Goal: Information Seeking & Learning: Learn about a topic

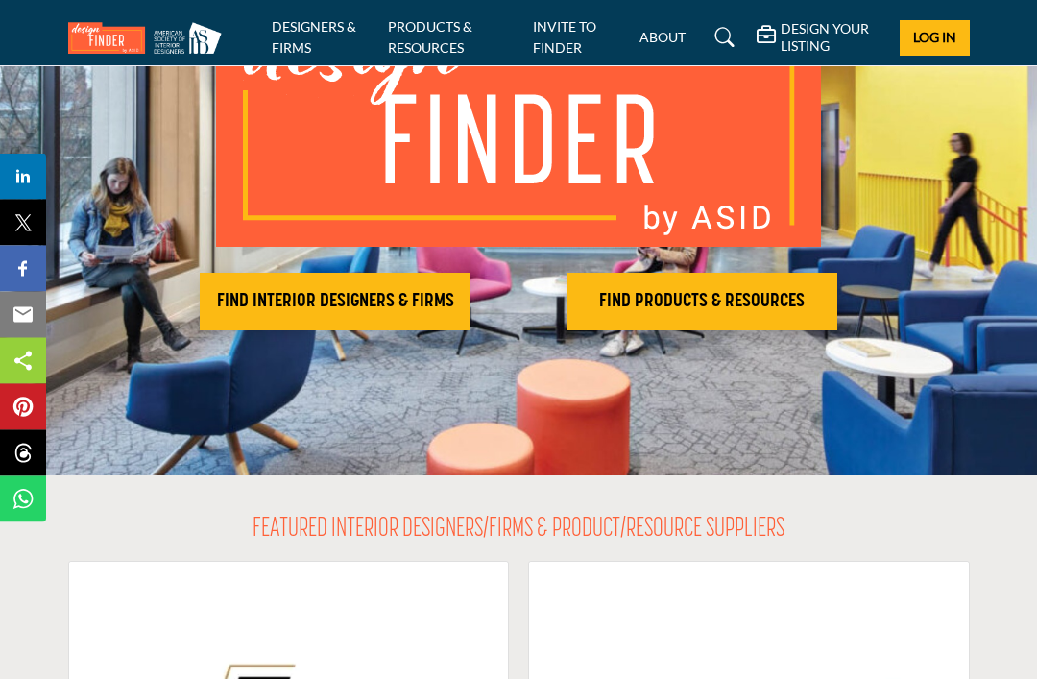
scroll to position [215, 0]
click at [401, 302] on h2 "FIND INTERIOR DESIGNERS & FIRMS" at bounding box center [335, 301] width 259 height 23
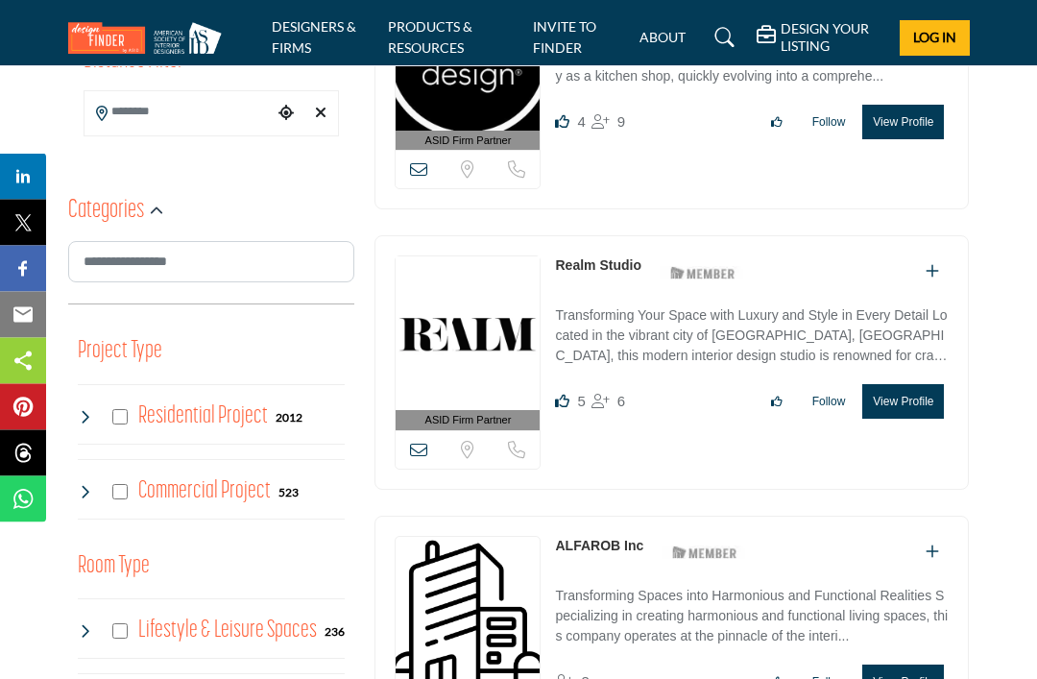
scroll to position [586, 0]
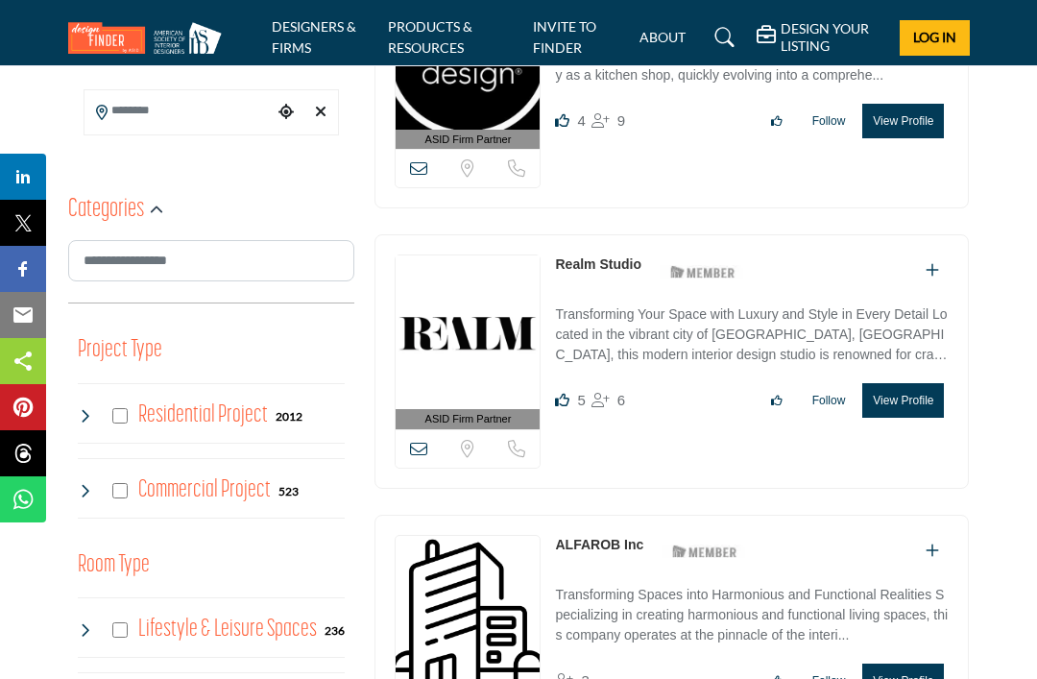
click at [132, 406] on div "Residential Project 2012" at bounding box center [191, 416] width 226 height 35
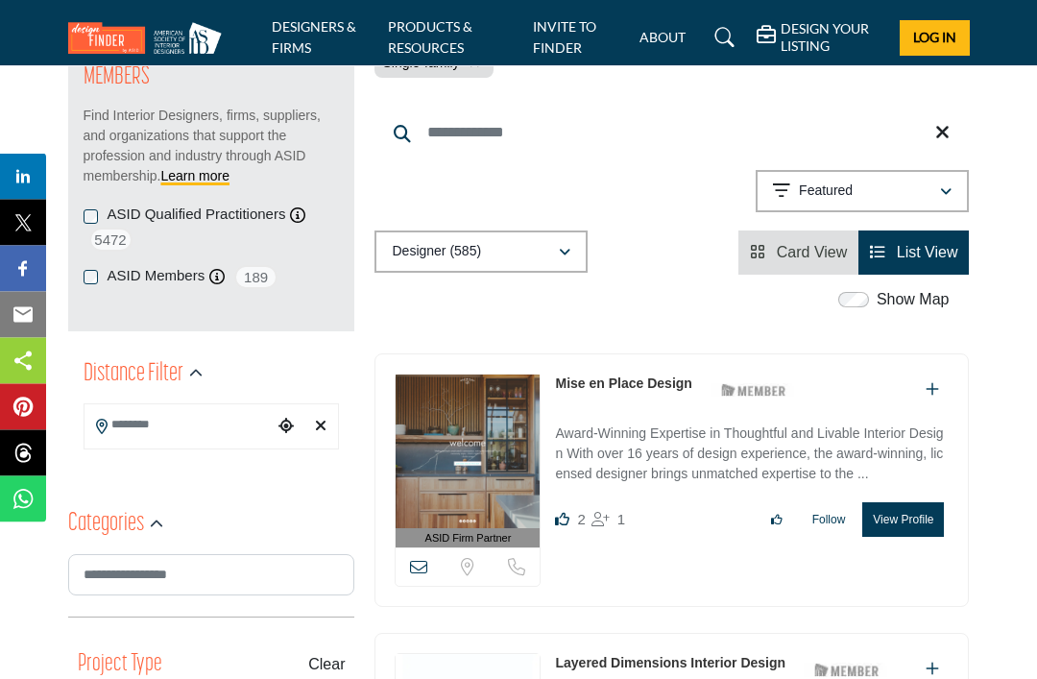
scroll to position [273, 0]
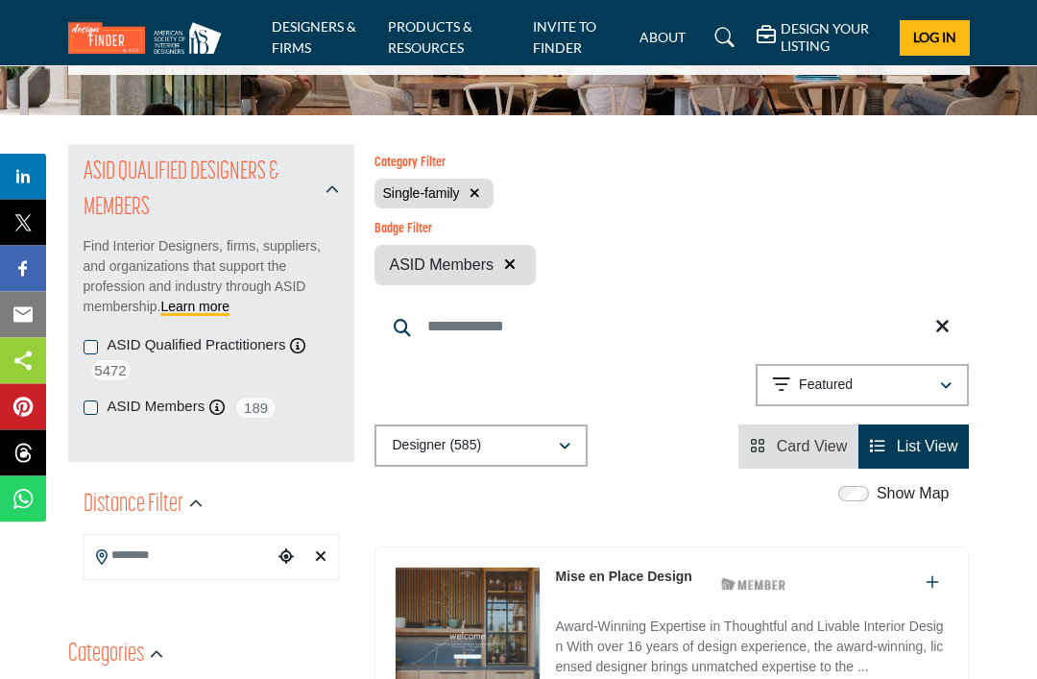
scroll to position [117, 0]
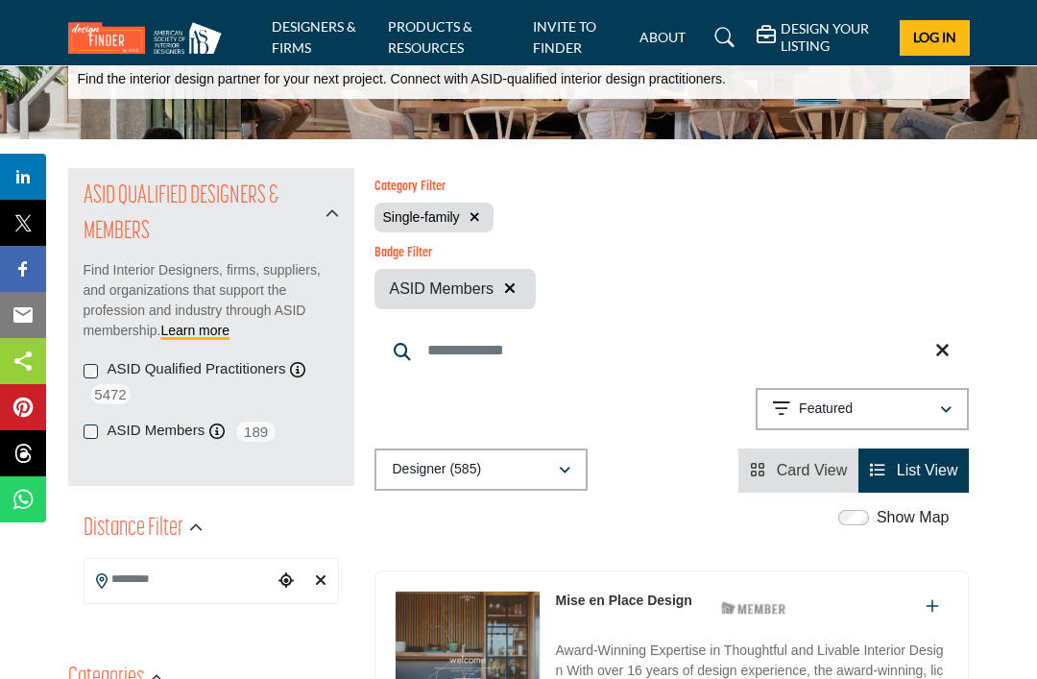
click at [99, 275] on p "Find Interior Designers, firms, suppliers, and organizations that support the p…" at bounding box center [212, 300] width 256 height 81
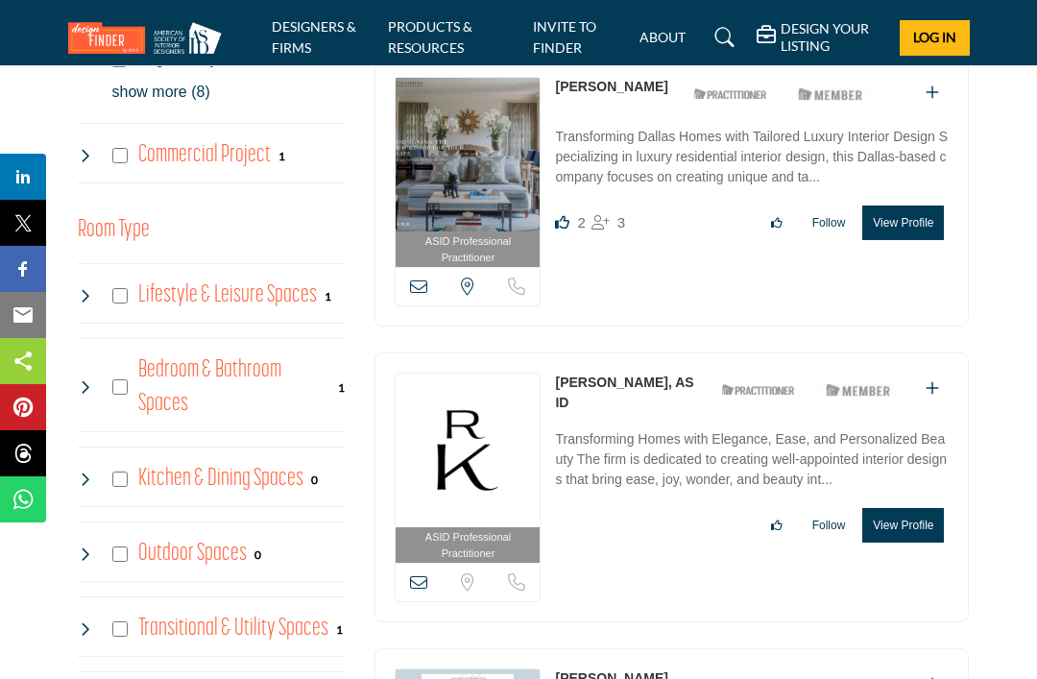
scroll to position [1194, 0]
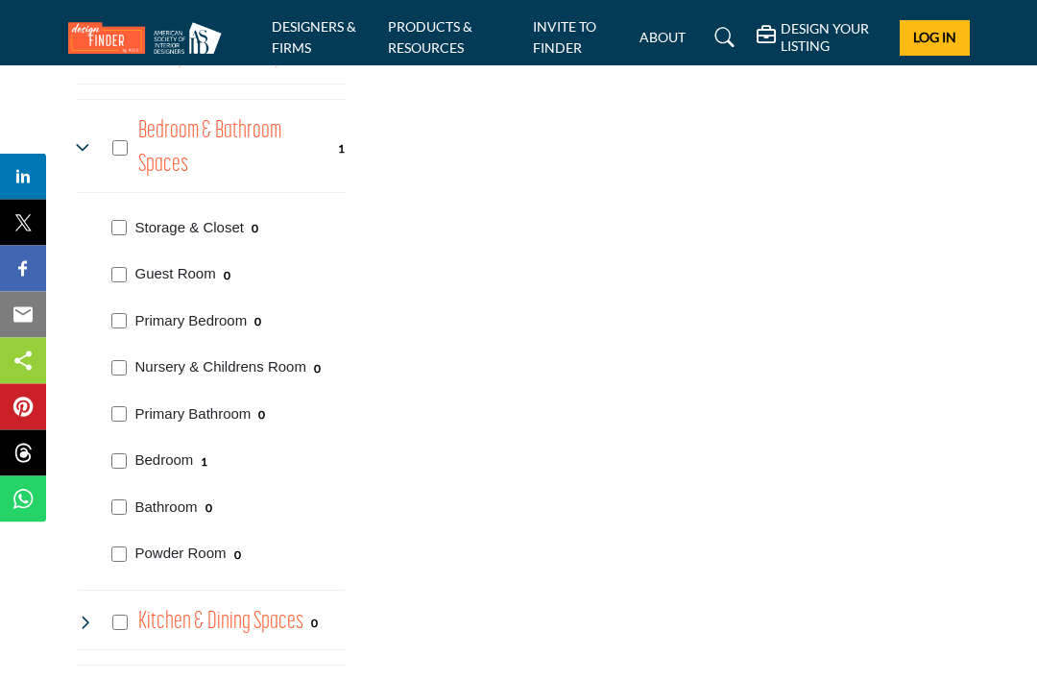
scroll to position [1420, 0]
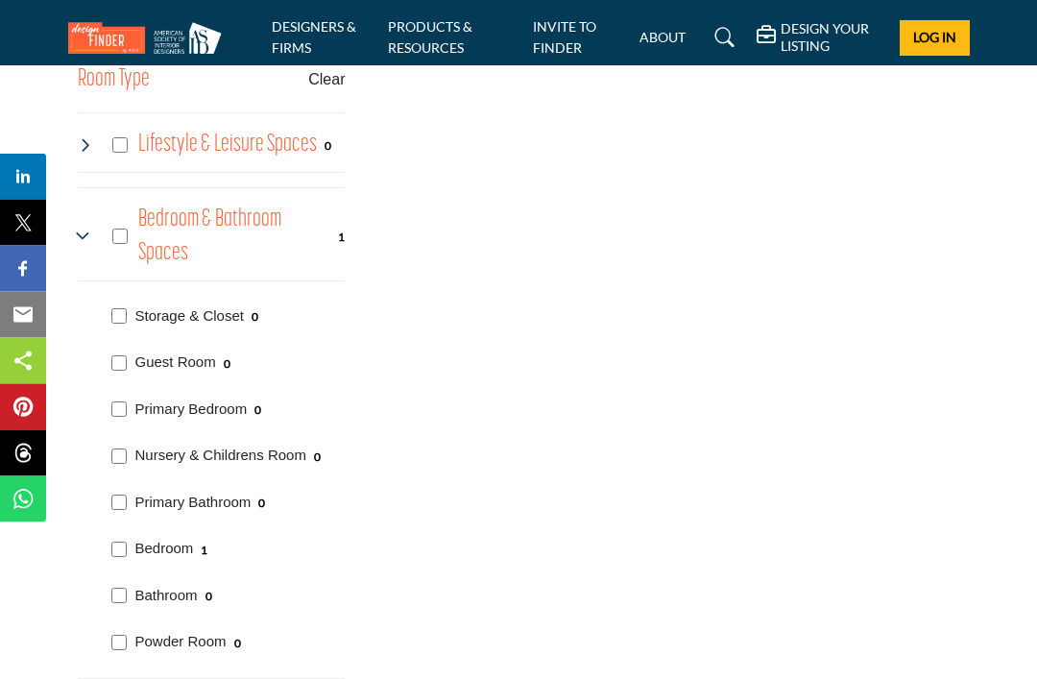
scroll to position [1348, 0]
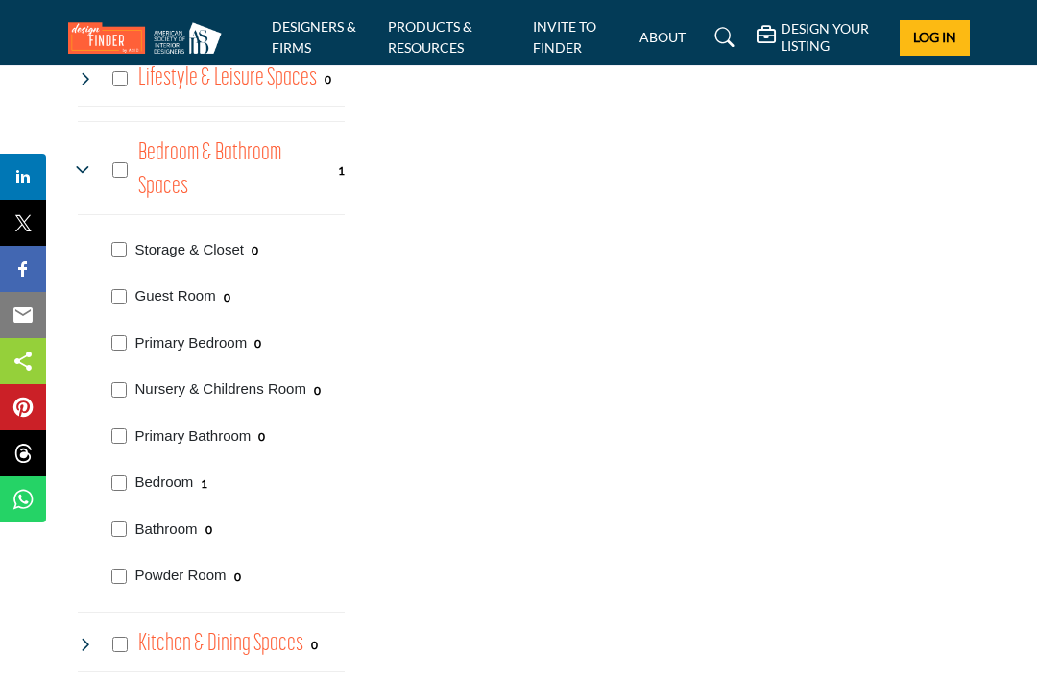
scroll to position [1434, 0]
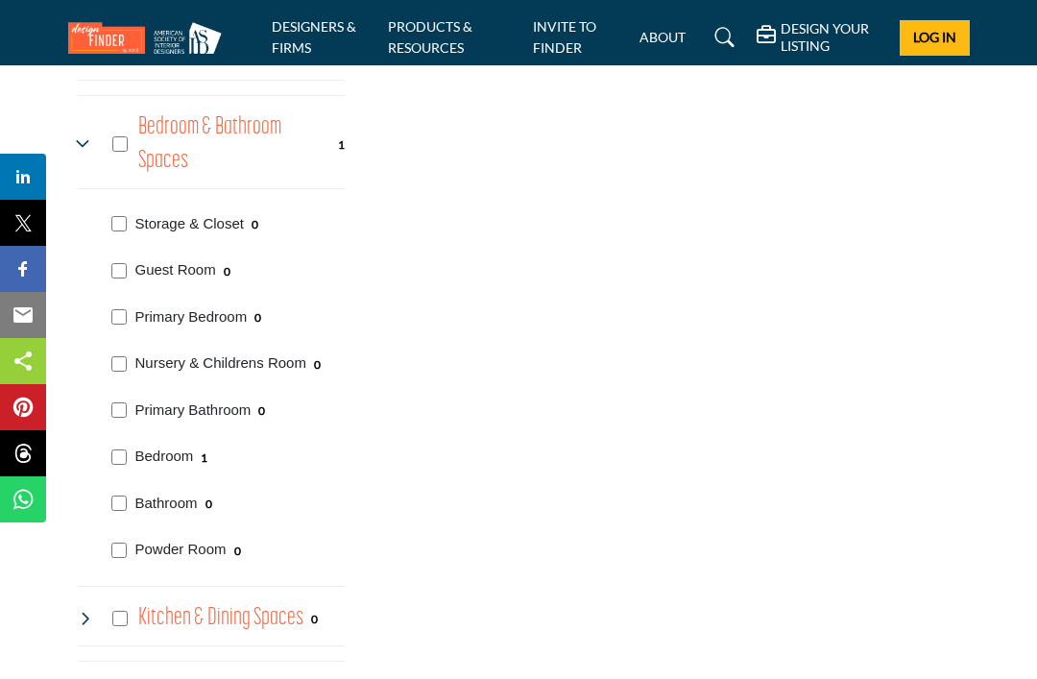
click at [418, 678] on div "Category Filter Single-family AND Guest Room Primary Bedroom Nursery & Children…" at bounding box center [672, 314] width 615 height 2927
click at [1032, 540] on section "ASID QUALIFIED DESIGNERS & MEMBERS Find Interior Designers, firms, suppliers, a…" at bounding box center [518, 314] width 1037 height 2984
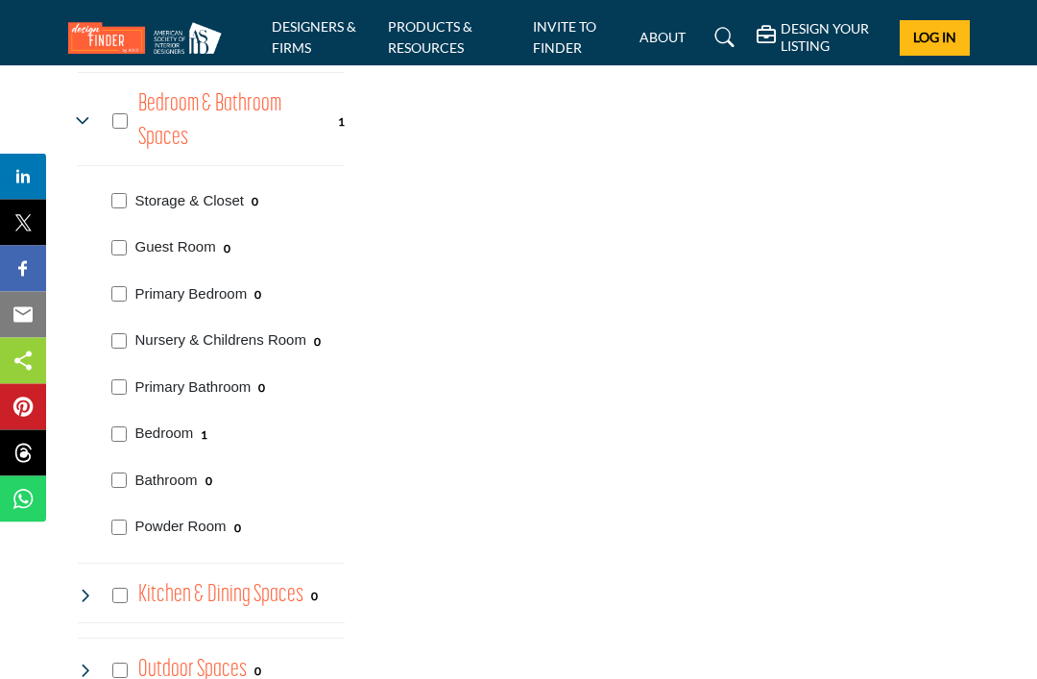
scroll to position [1469, 0]
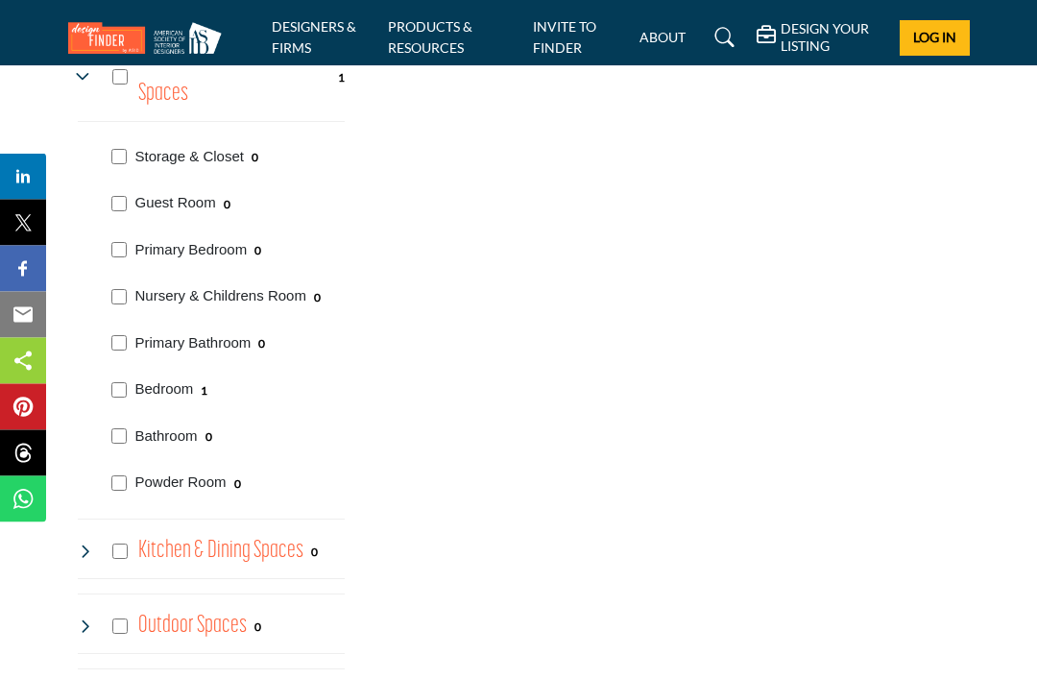
scroll to position [1523, 0]
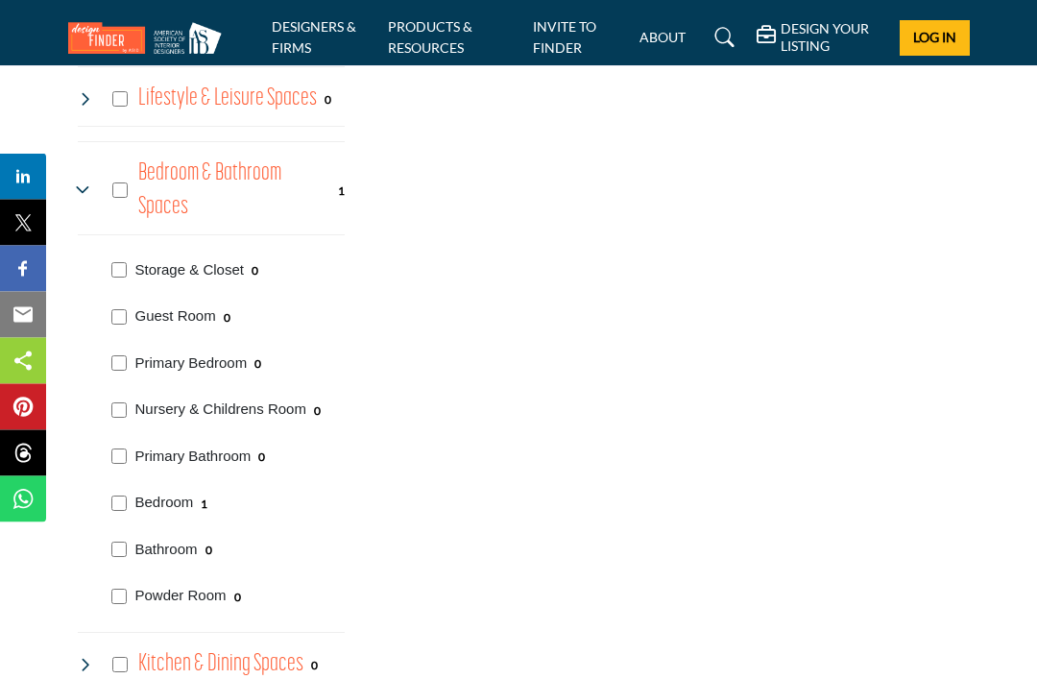
scroll to position [1400, 0]
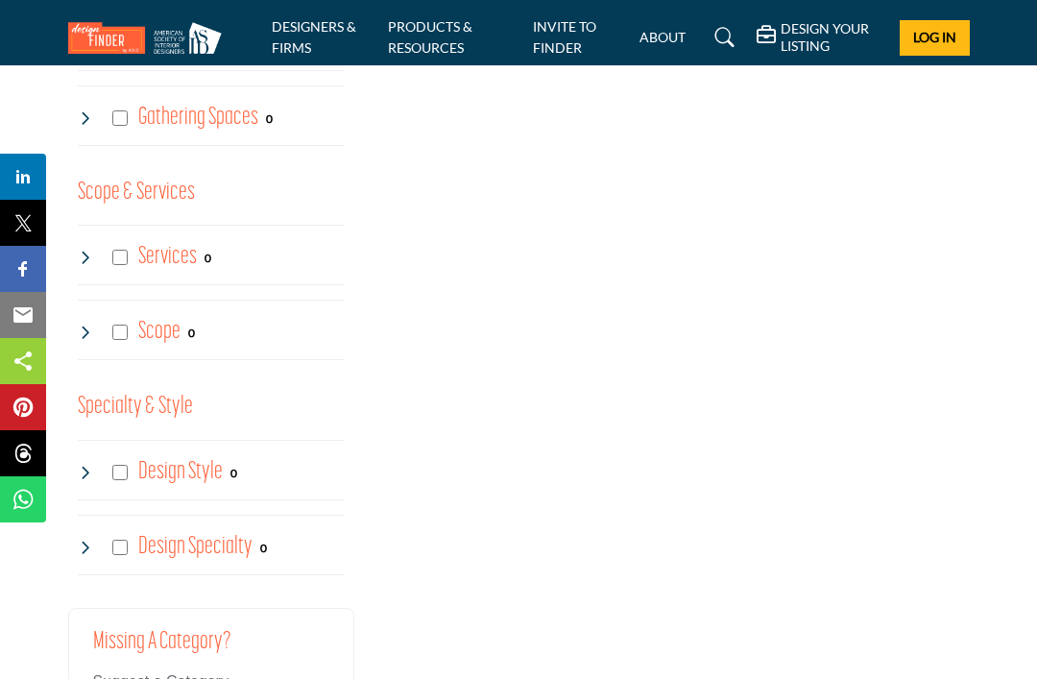
scroll to position [2158, 0]
click at [85, 251] on icon at bounding box center [85, 258] width 15 height 15
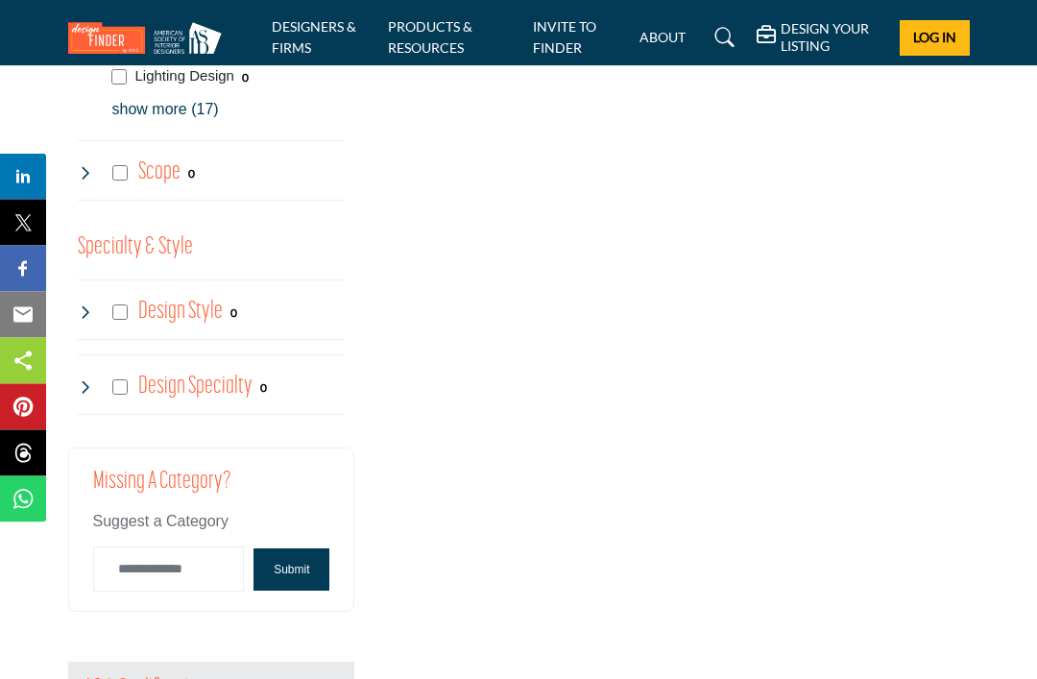
scroll to position [2589, 0]
click at [98, 298] on div "Design Style 0" at bounding box center [158, 312] width 160 height 35
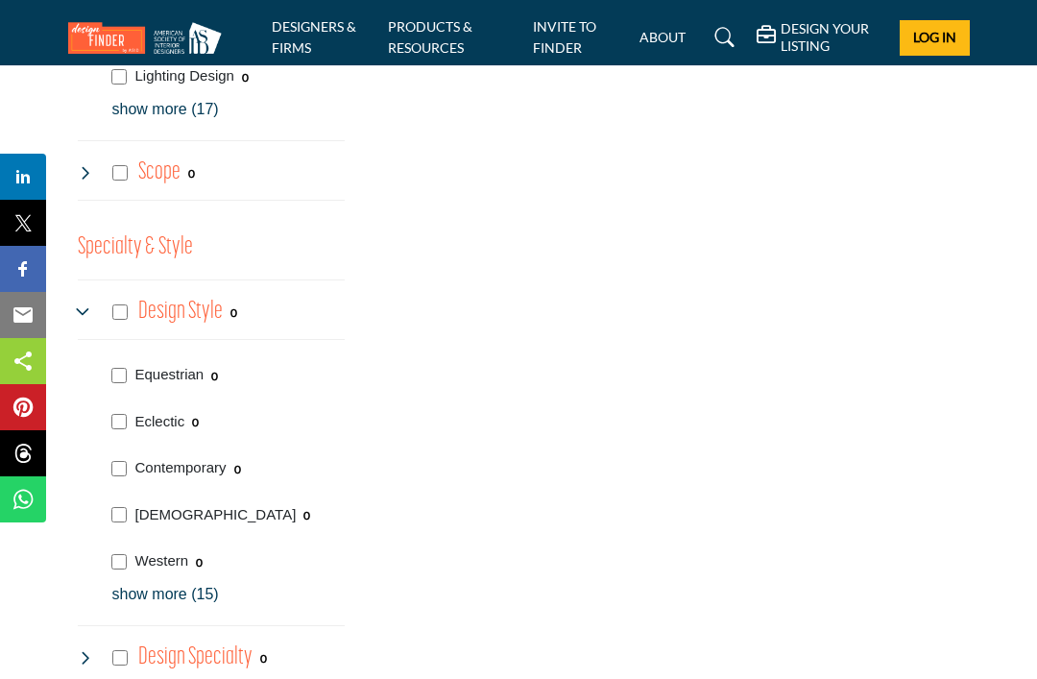
click at [169, 583] on p "show more (15)" at bounding box center [228, 594] width 233 height 23
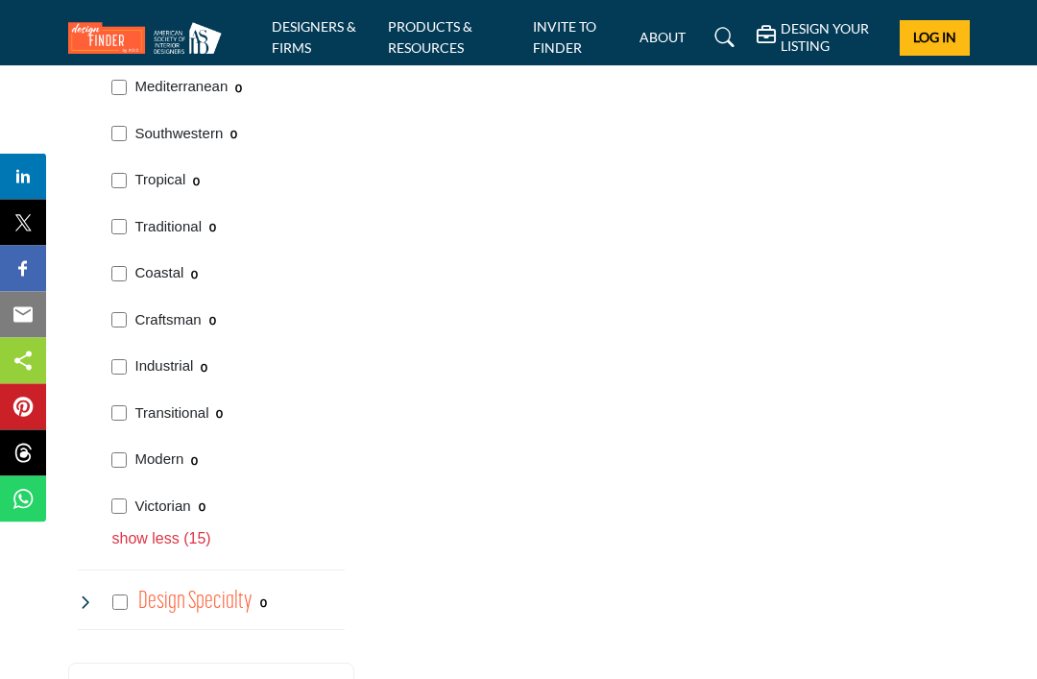
scroll to position [3350, 0]
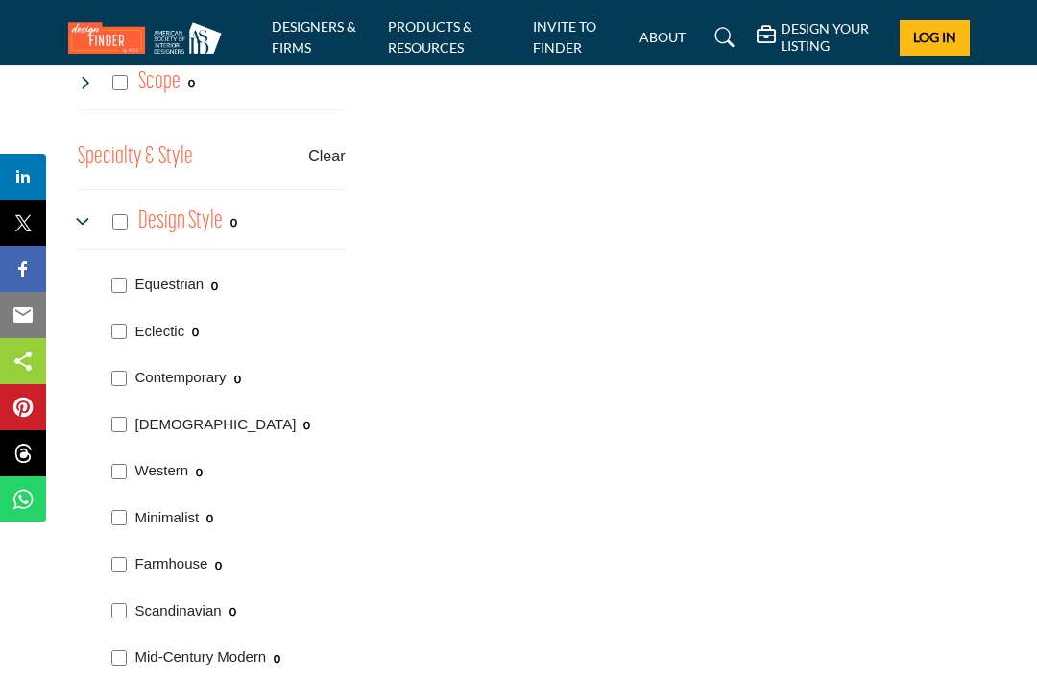
scroll to position [2682, 0]
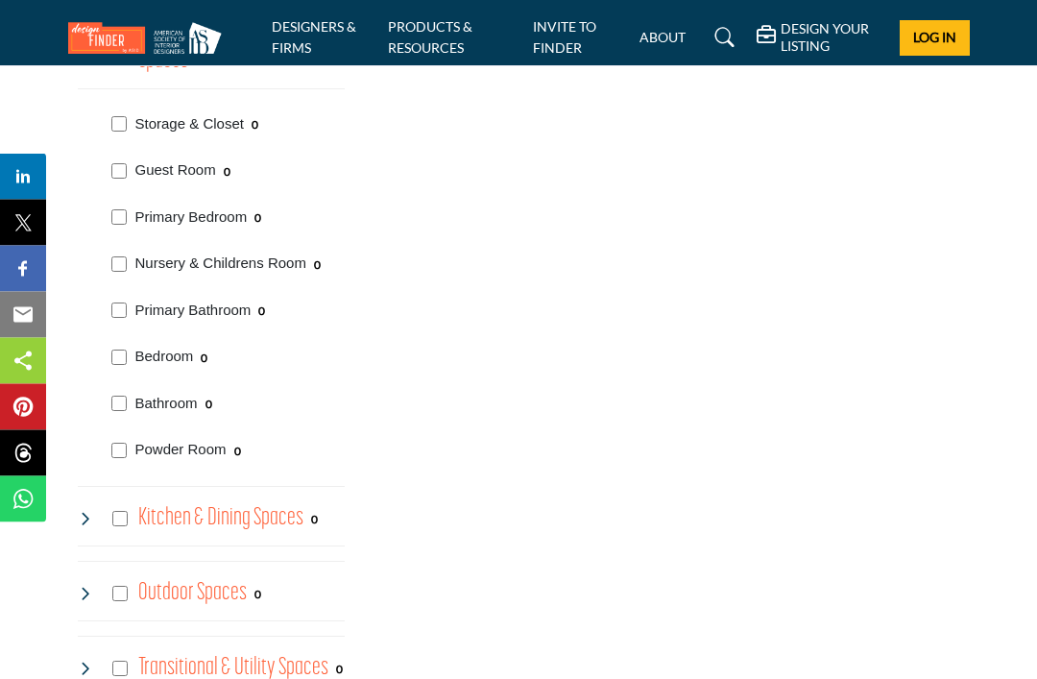
scroll to position [1532, 0]
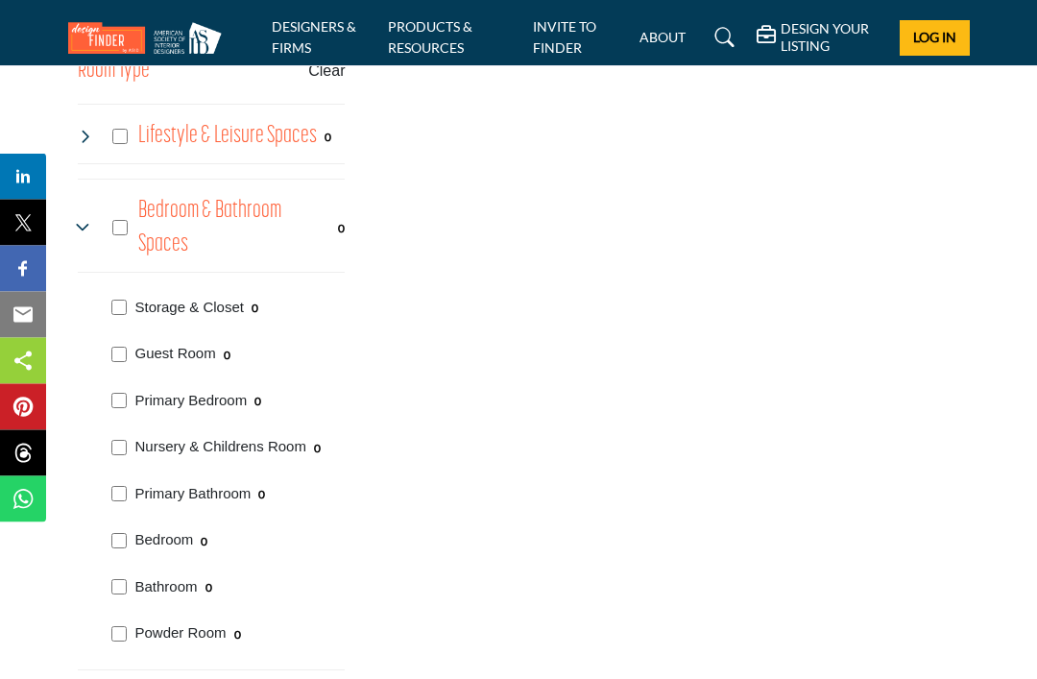
scroll to position [1287, 0]
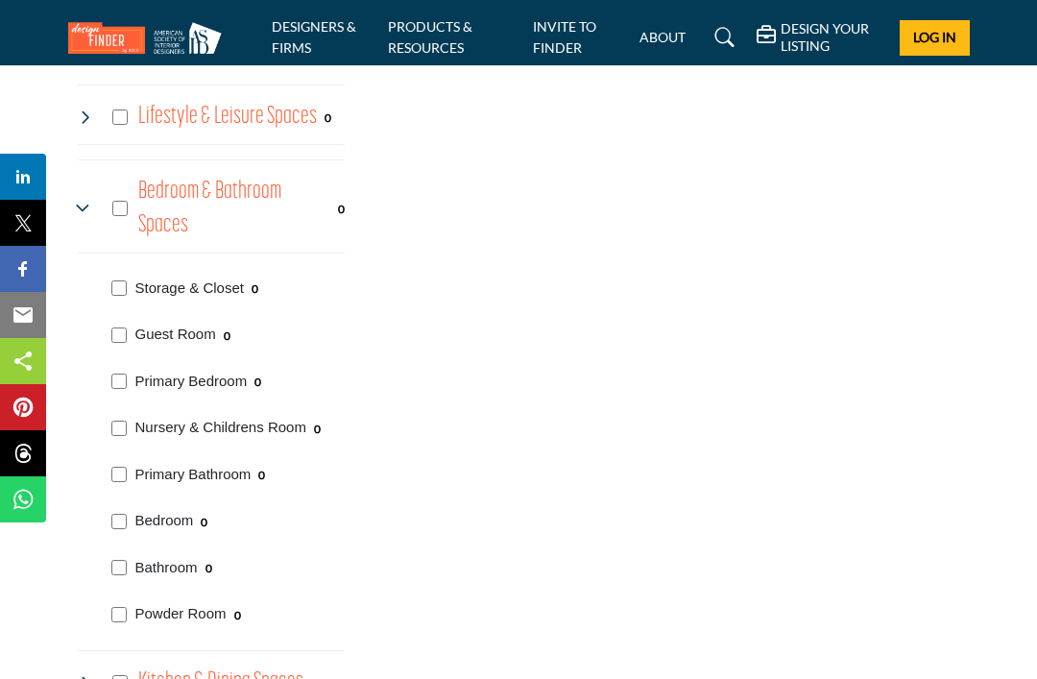
scroll to position [1358, 0]
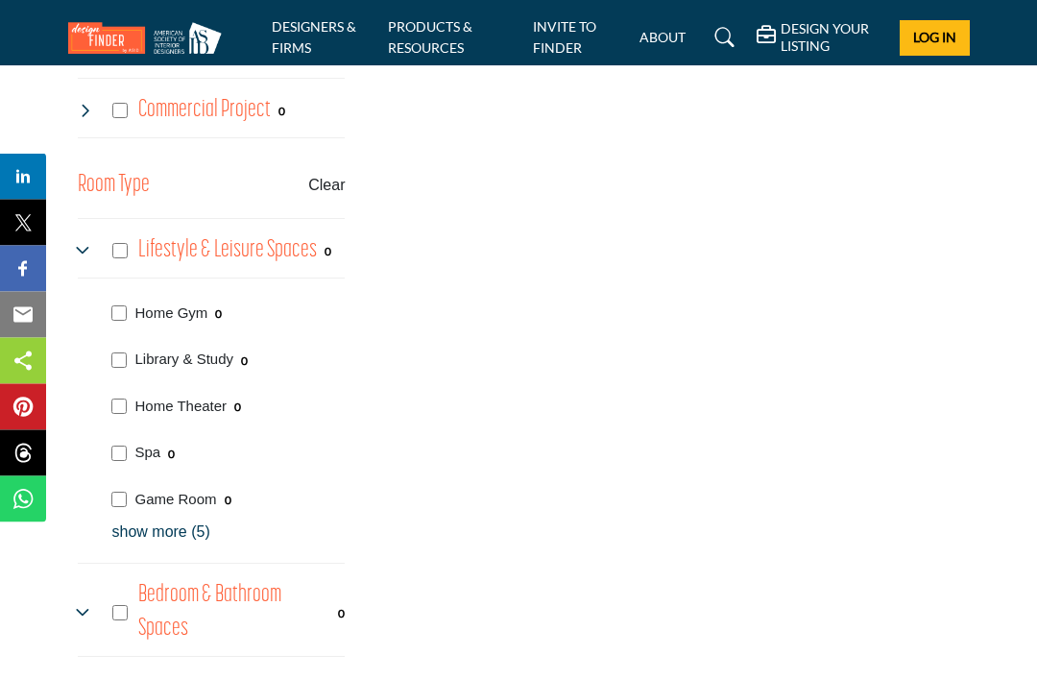
scroll to position [1236, 0]
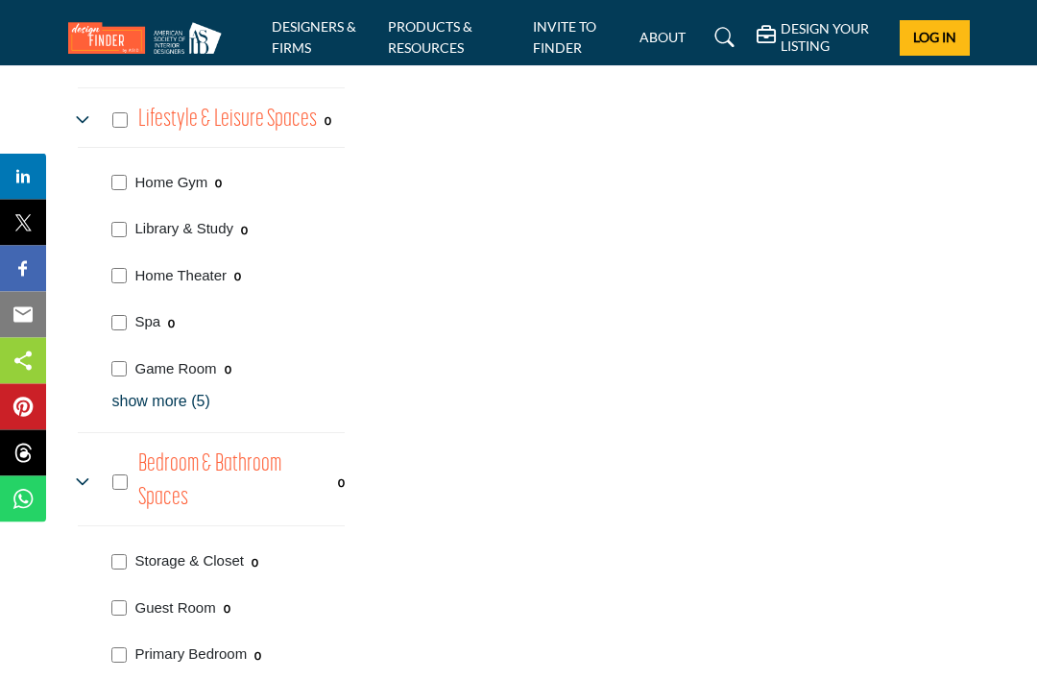
scroll to position [1347, 0]
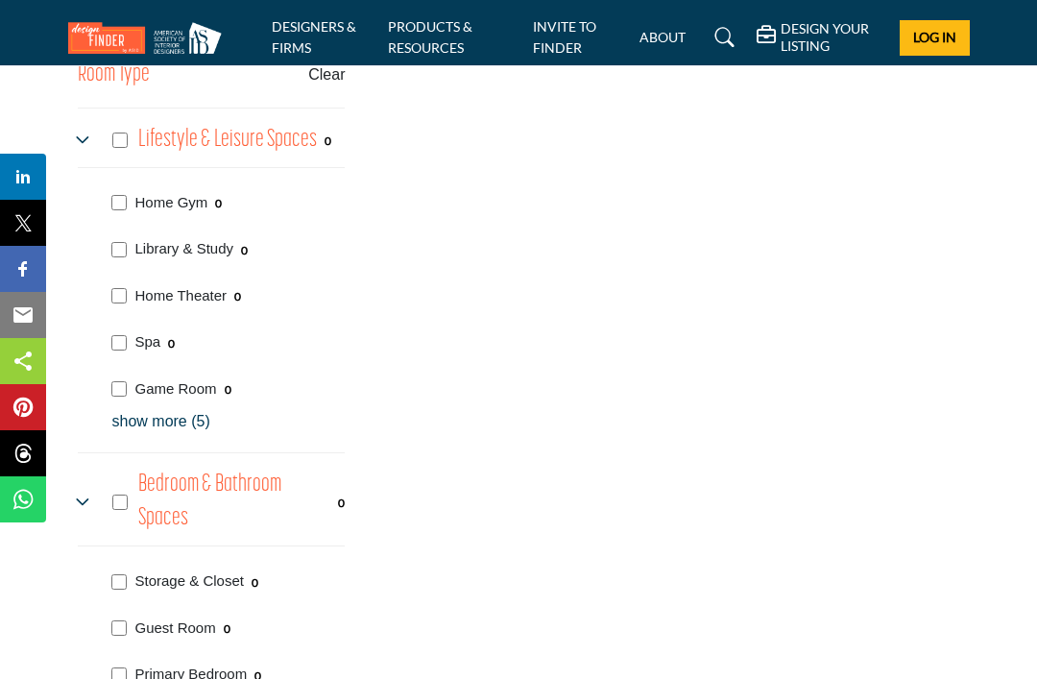
click at [125, 327] on div "Spa 0" at bounding box center [225, 340] width 241 height 47
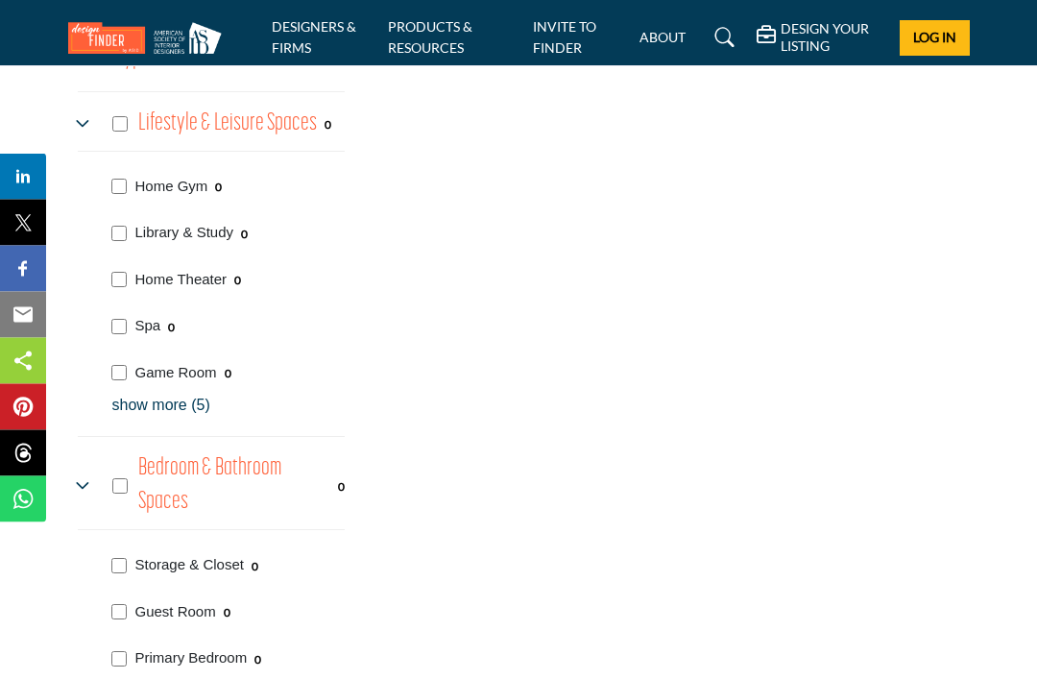
scroll to position [1364, 0]
click at [191, 397] on p "show more (5)" at bounding box center [228, 404] width 233 height 23
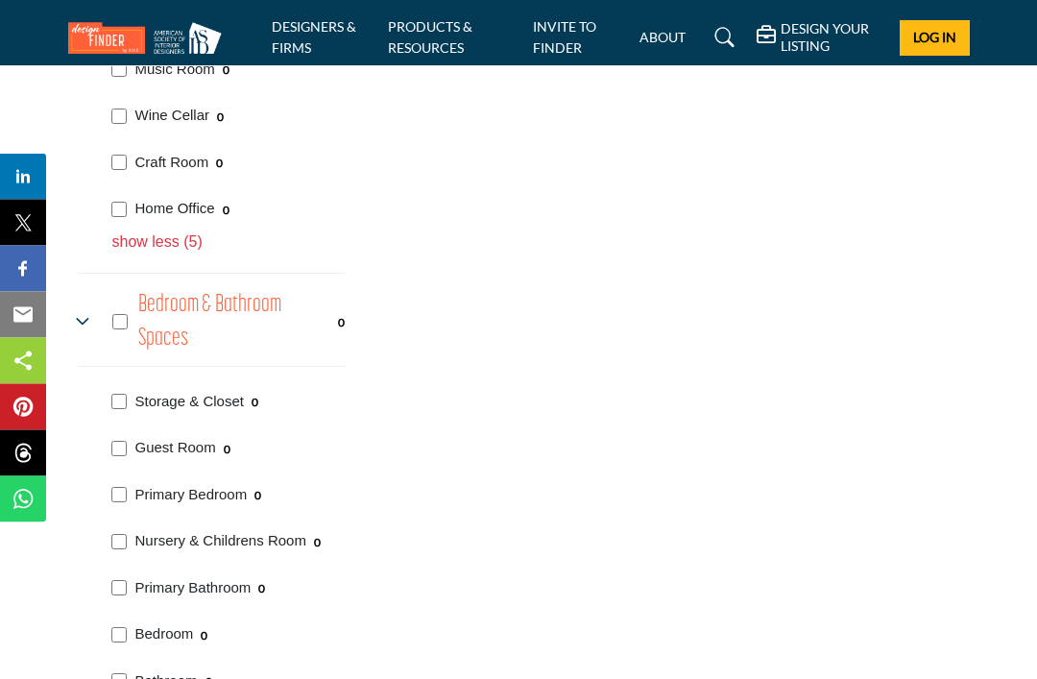
scroll to position [1760, 0]
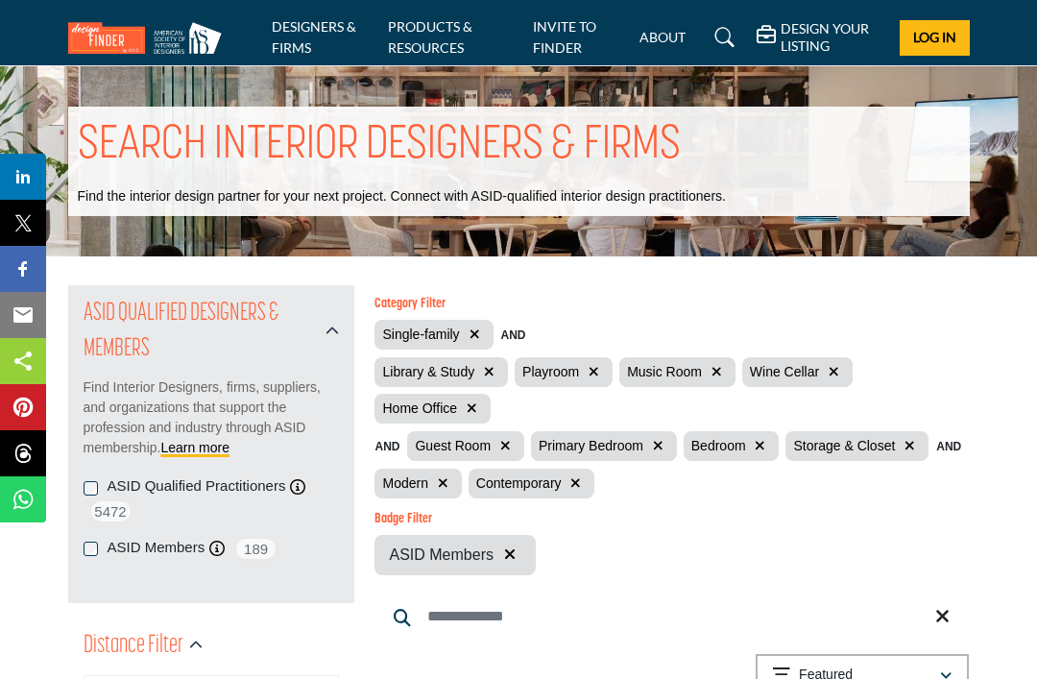
click at [423, 298] on h6 "Category Filter" at bounding box center [672, 305] width 595 height 16
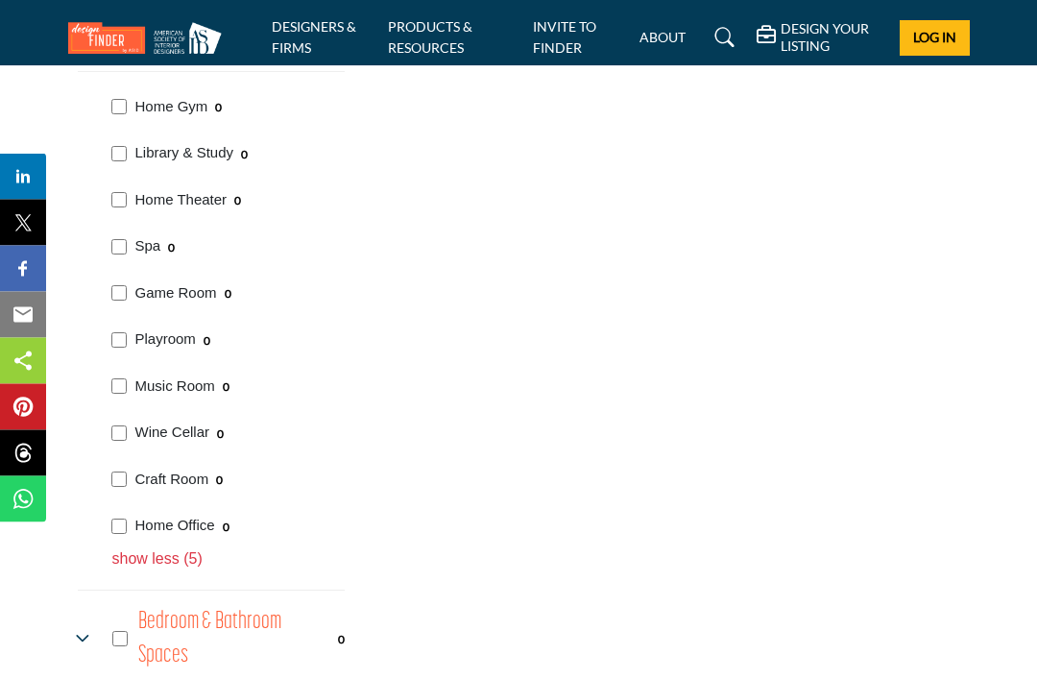
scroll to position [1443, 0]
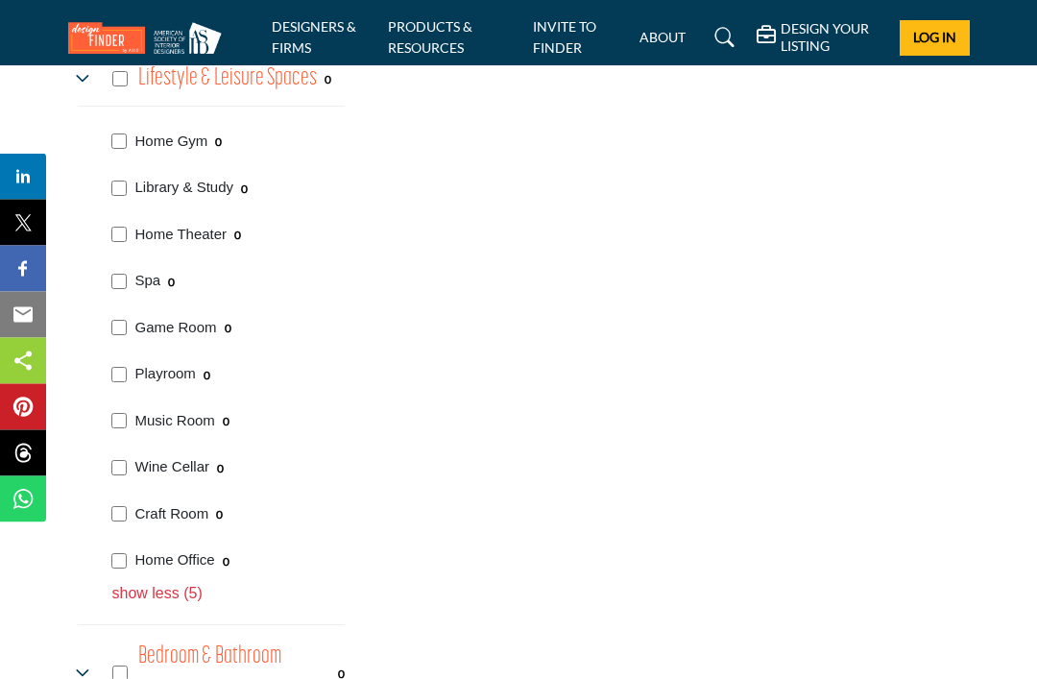
scroll to position [1410, 0]
click at [126, 402] on div "Music Room 0" at bounding box center [225, 417] width 241 height 47
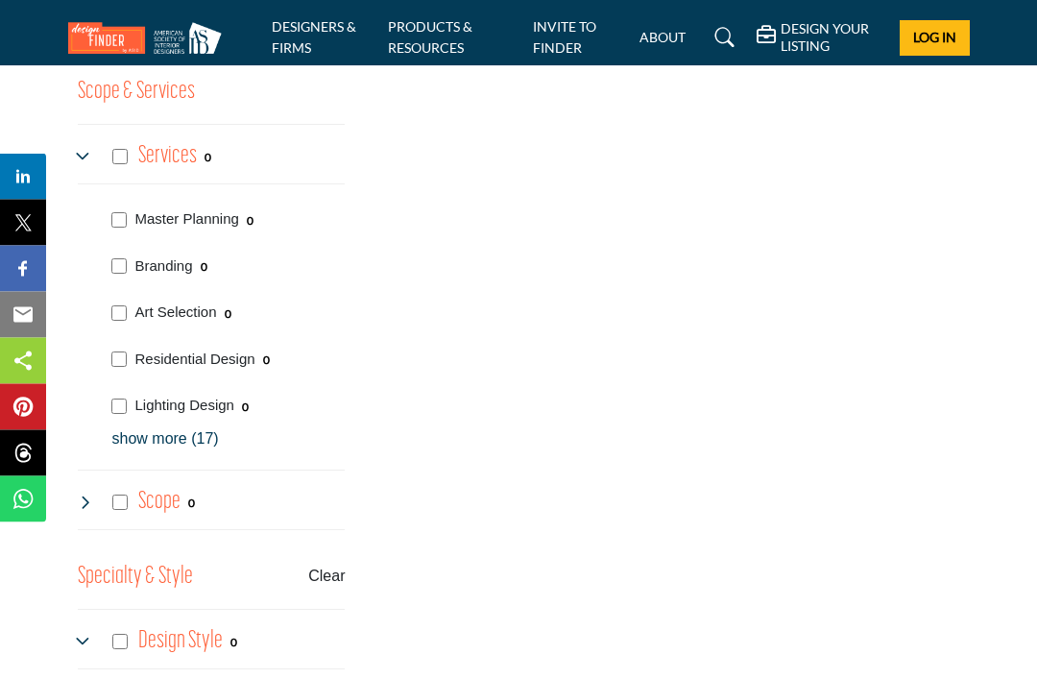
scroll to position [2764, 0]
click at [169, 426] on p "show more (17)" at bounding box center [228, 437] width 233 height 23
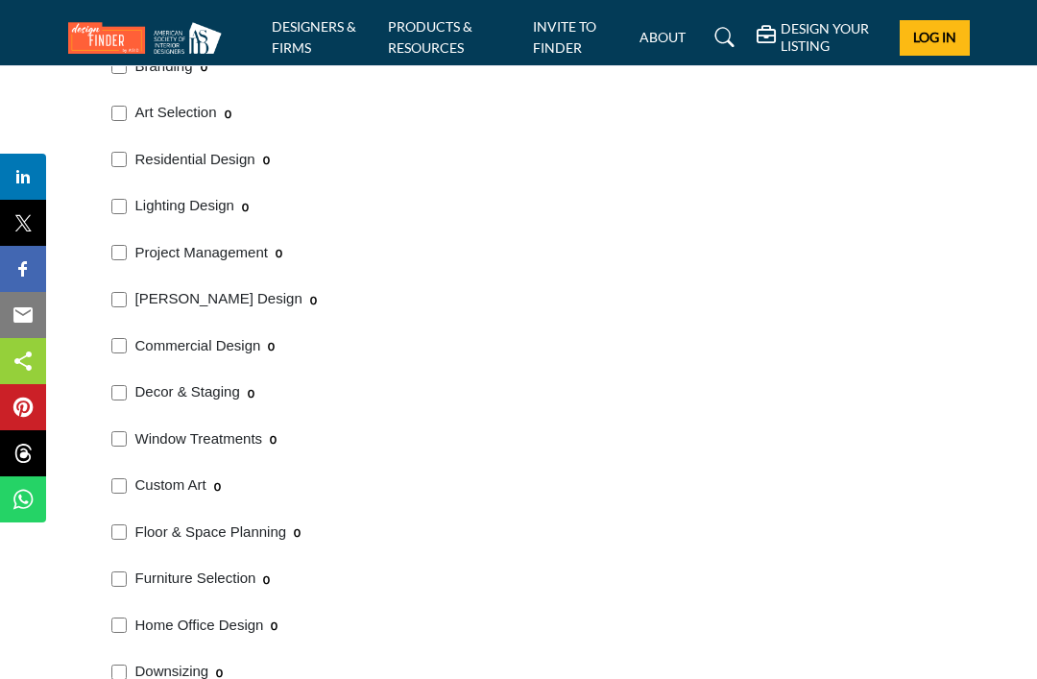
scroll to position [2965, 0]
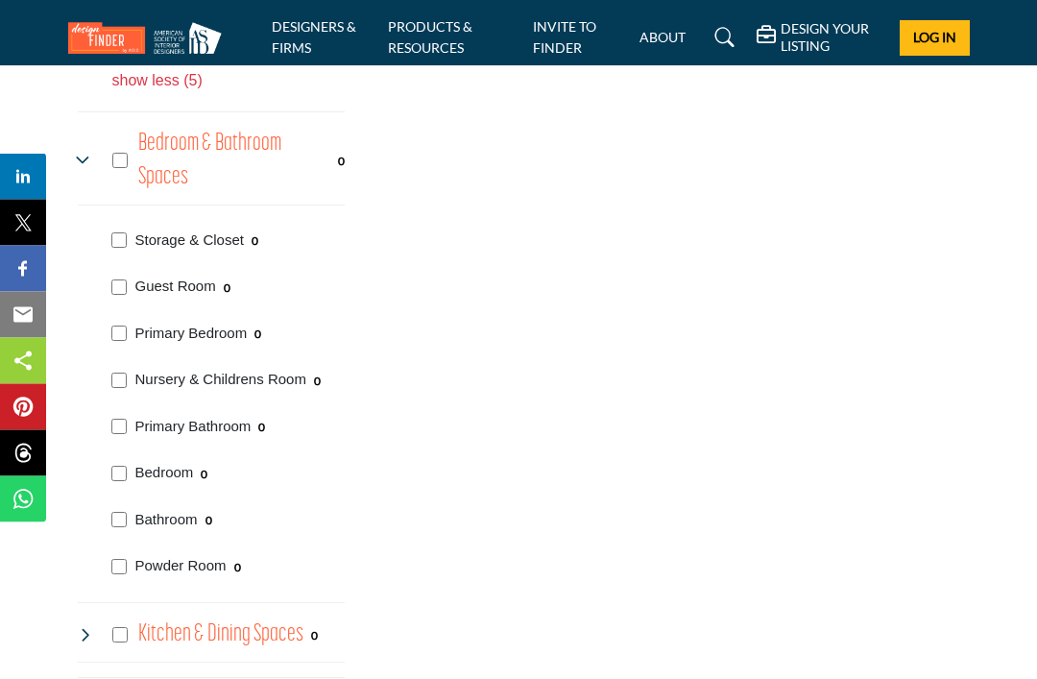
scroll to position [1921, 0]
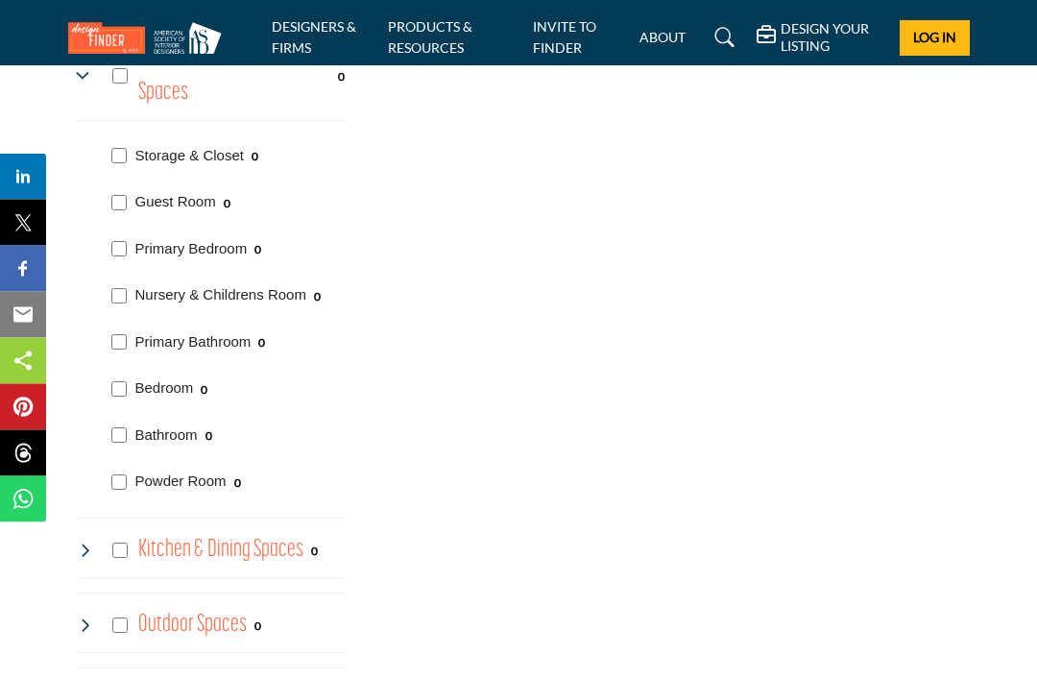
scroll to position [2005, 0]
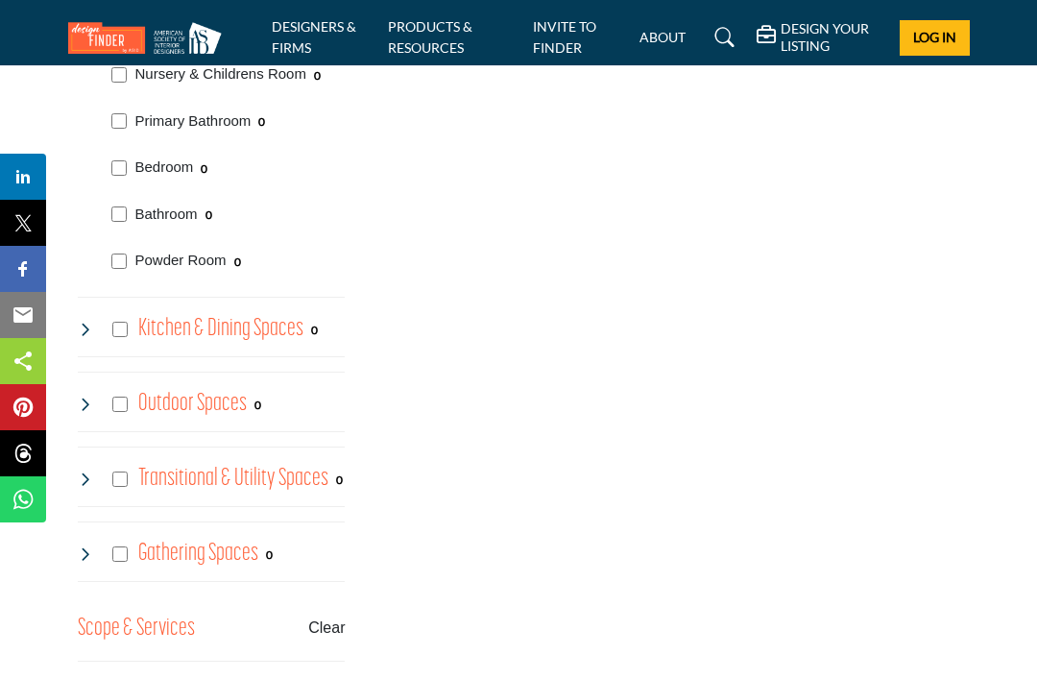
scroll to position [2201, 0]
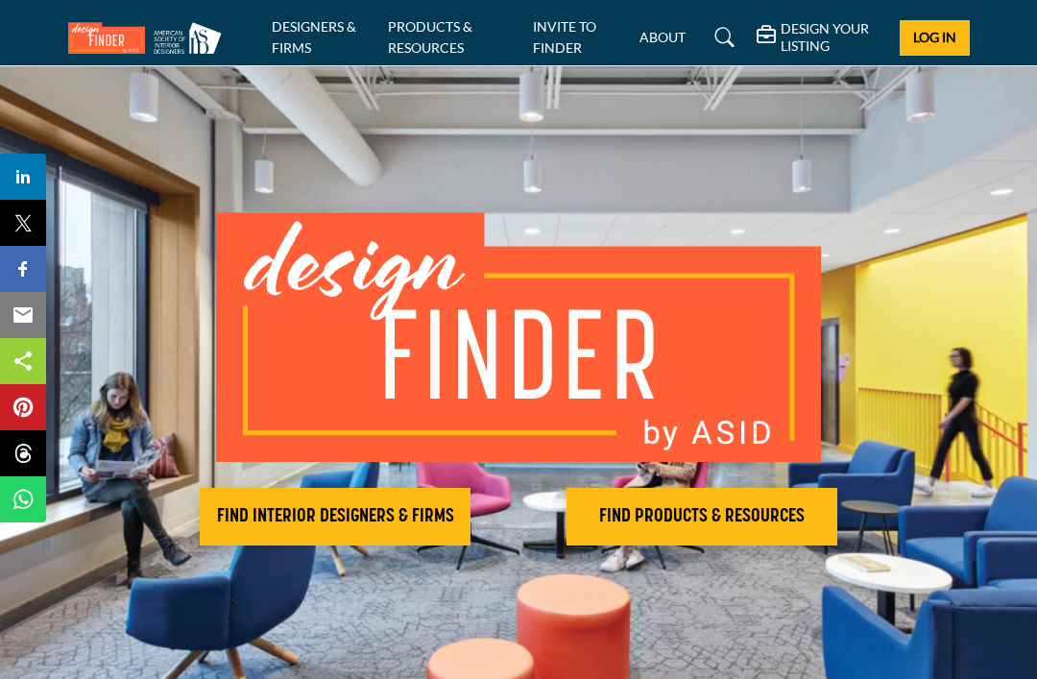
click at [401, 506] on h2 "FIND INTERIOR DESIGNERS & FIRMS" at bounding box center [335, 516] width 259 height 23
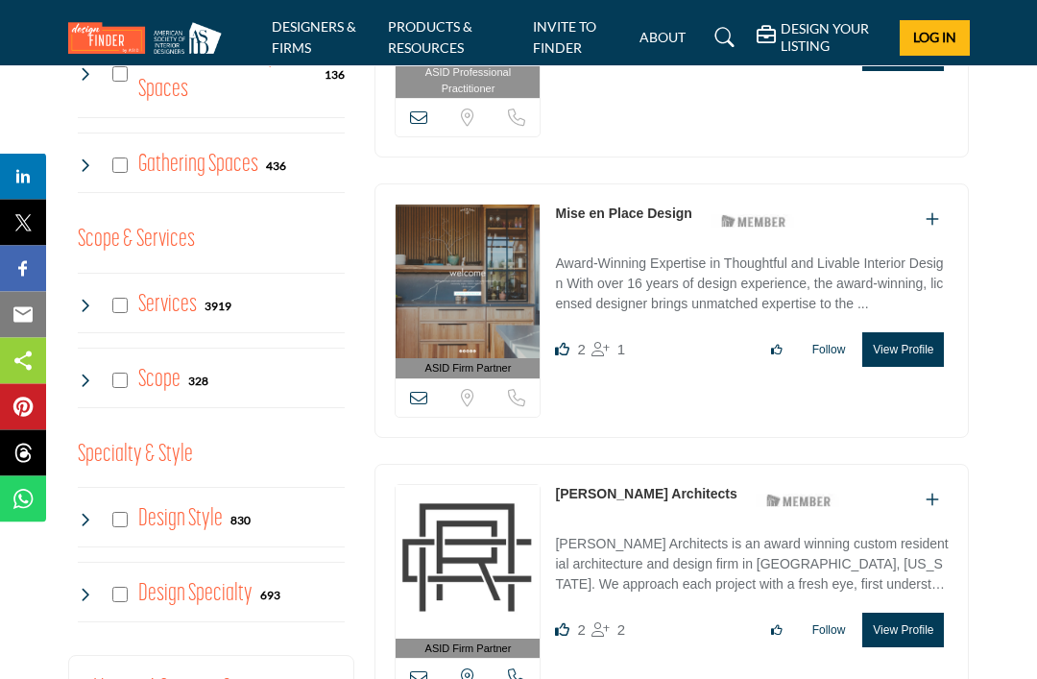
scroll to position [1516, 0]
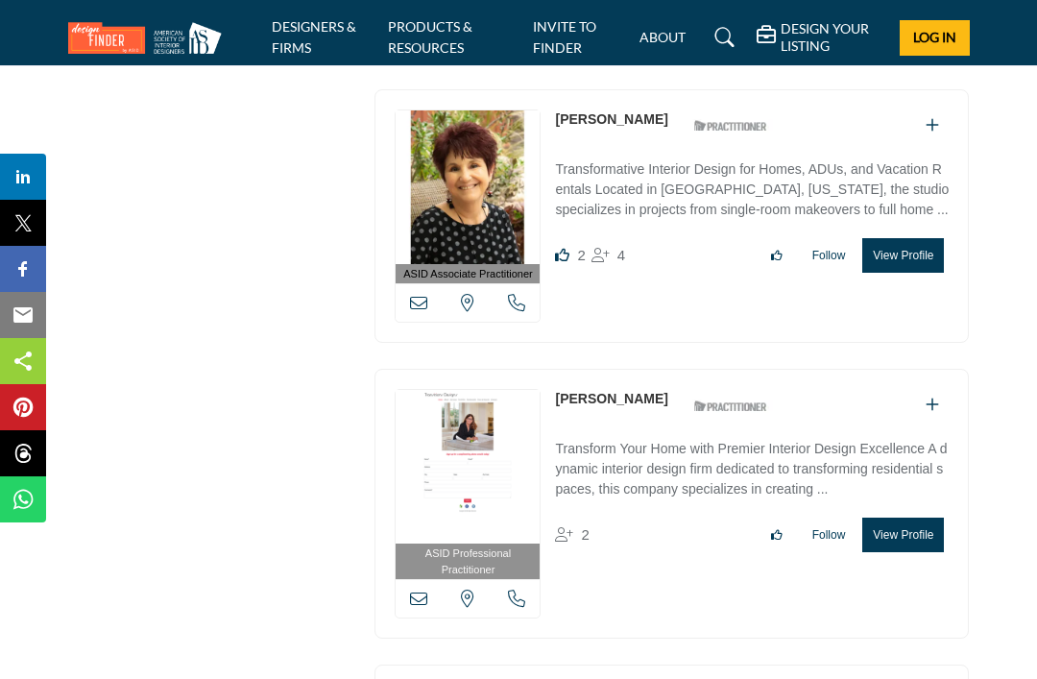
scroll to position [4105, 0]
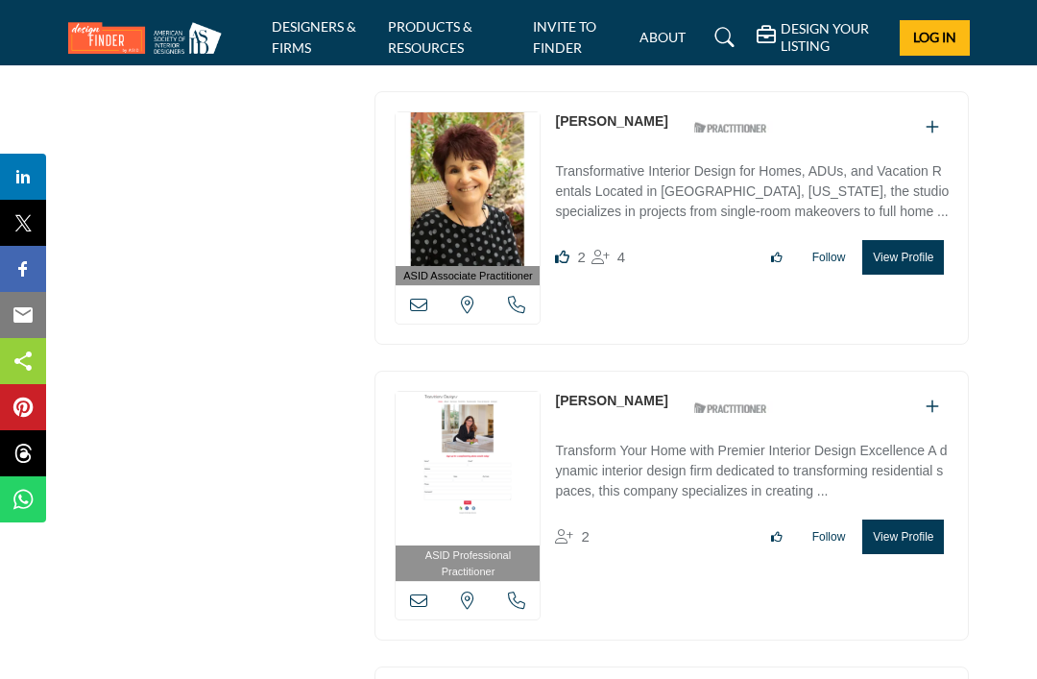
click at [915, 254] on button "View Profile" at bounding box center [904, 257] width 82 height 35
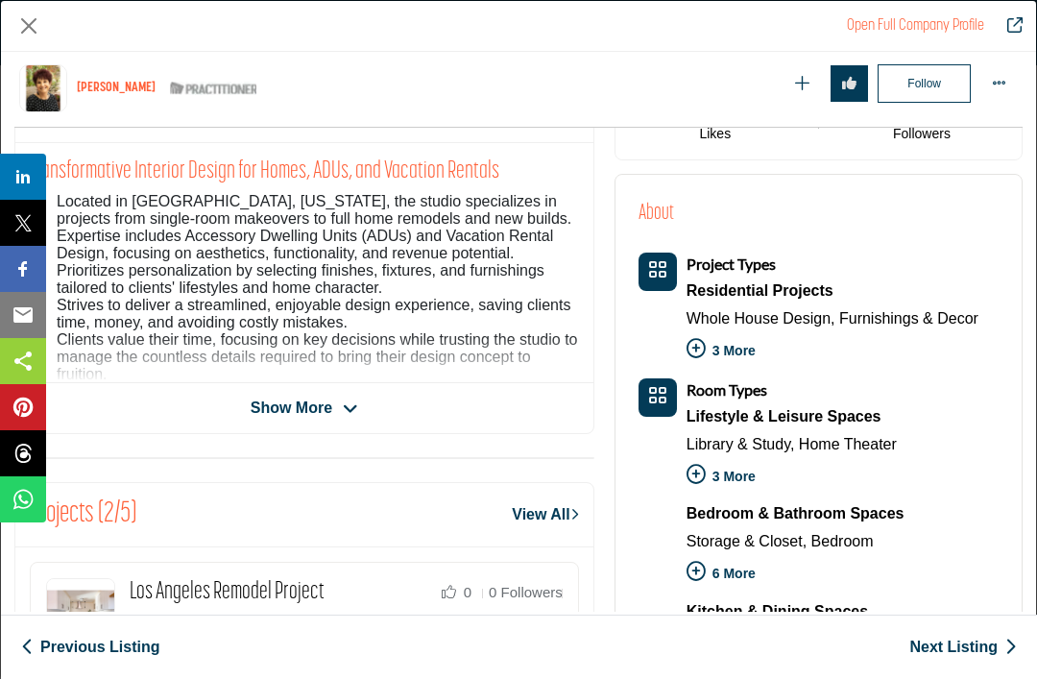
scroll to position [415, 0]
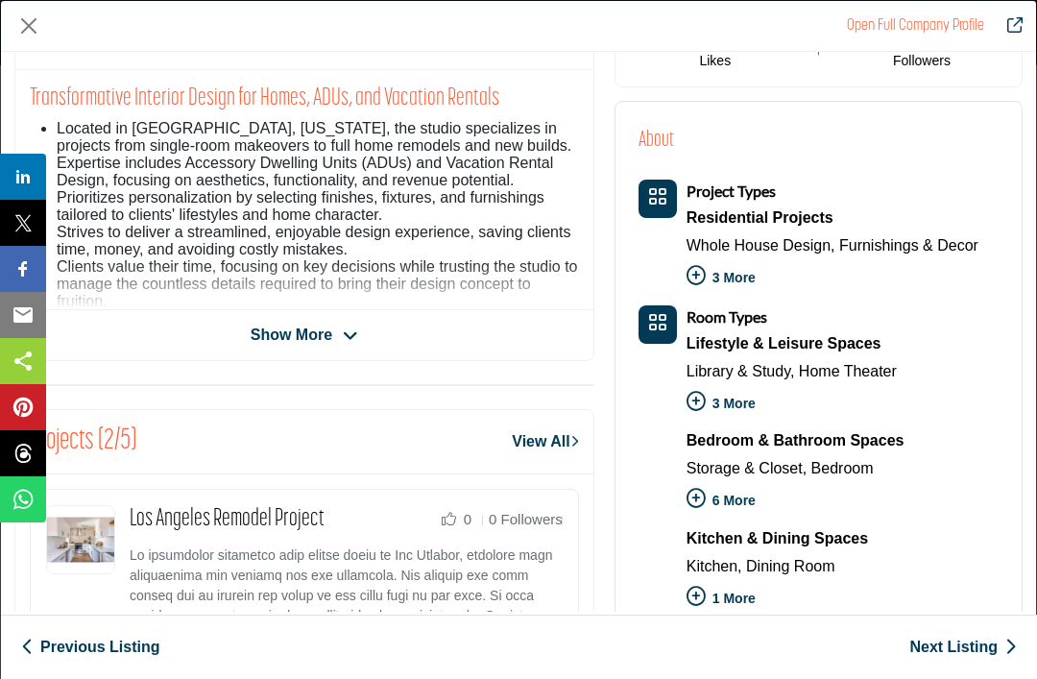
click at [330, 335] on span "Show More" at bounding box center [292, 335] width 82 height 23
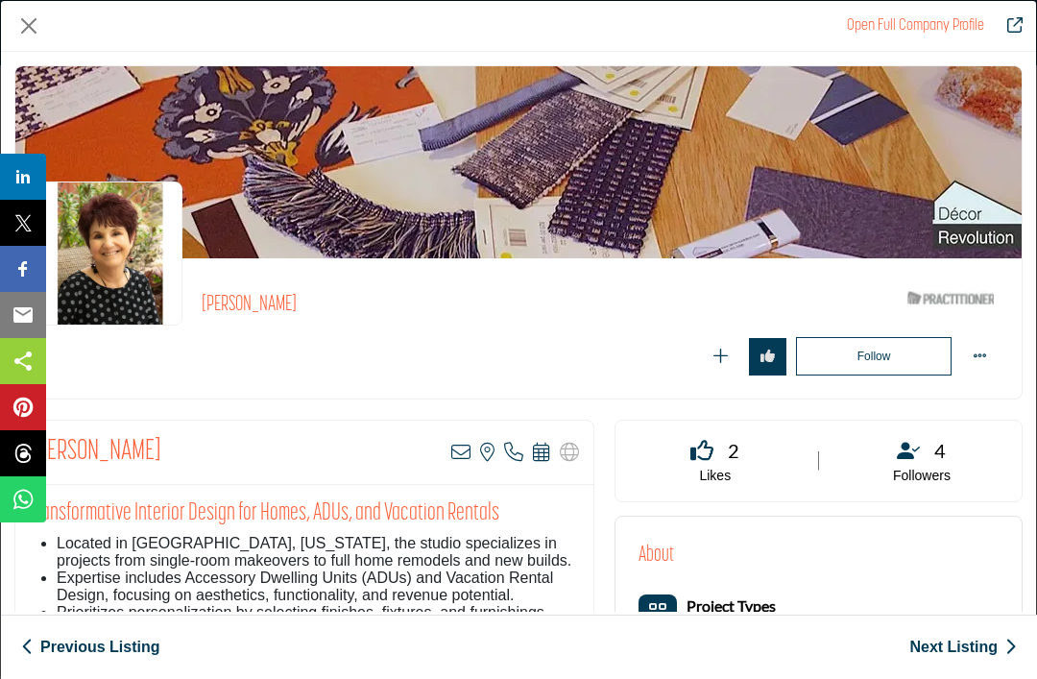
scroll to position [-1, 0]
click at [36, 26] on button "Close" at bounding box center [28, 26] width 29 height 29
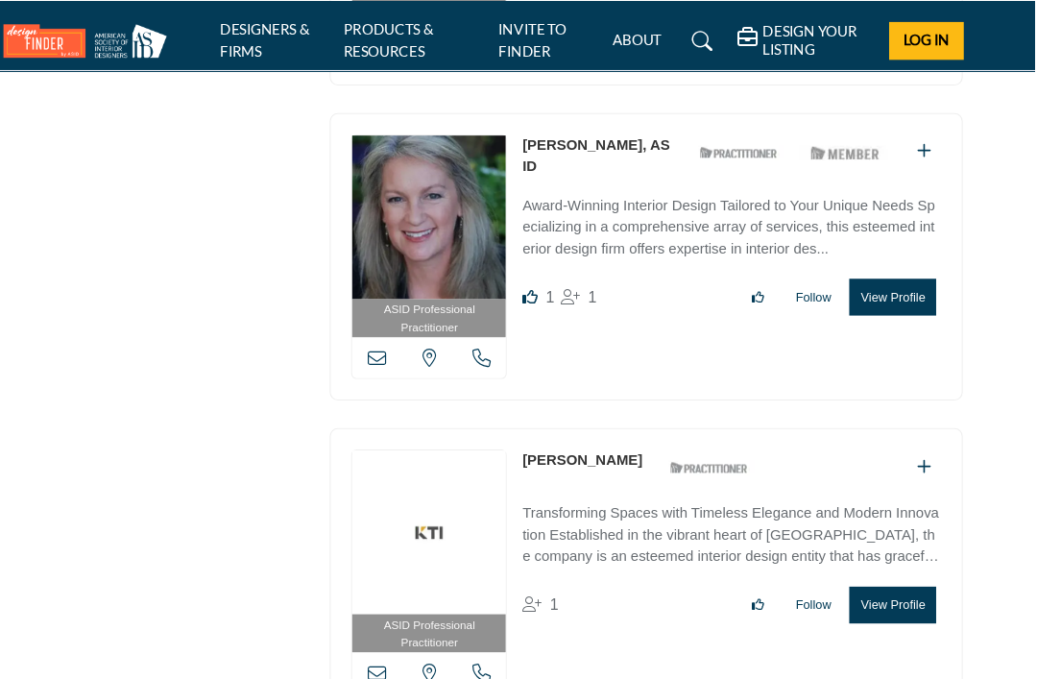
scroll to position [7279, 0]
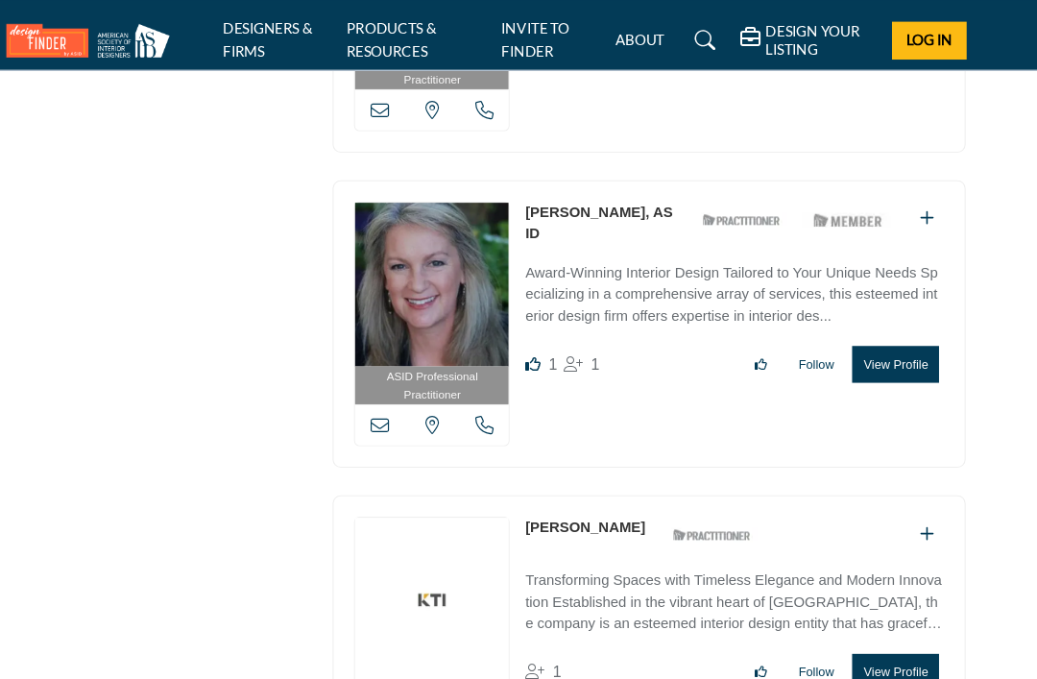
click at [863, 325] on button "View Profile" at bounding box center [904, 342] width 82 height 35
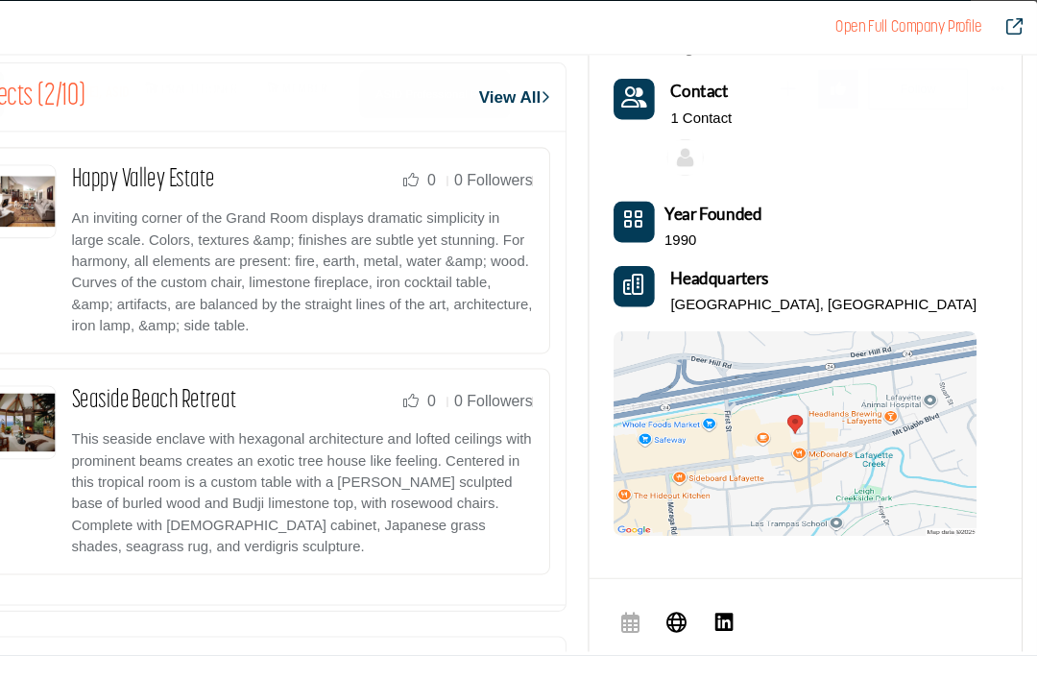
scroll to position [867, 0]
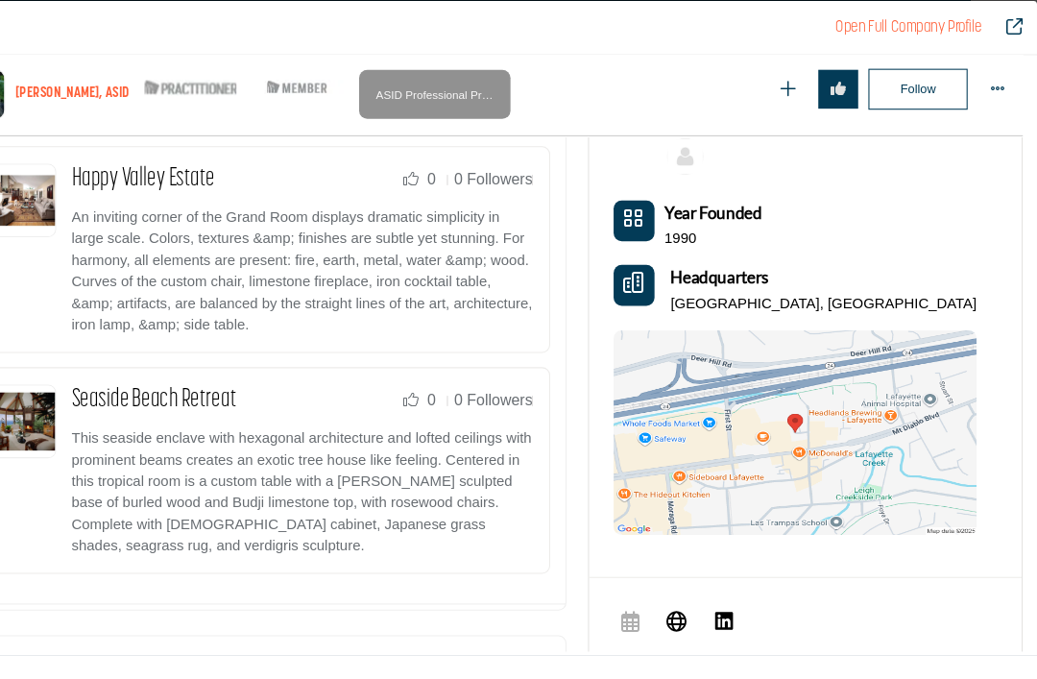
click at [202, 386] on link "Seaside Beach Retreat" at bounding box center [207, 375] width 155 height 24
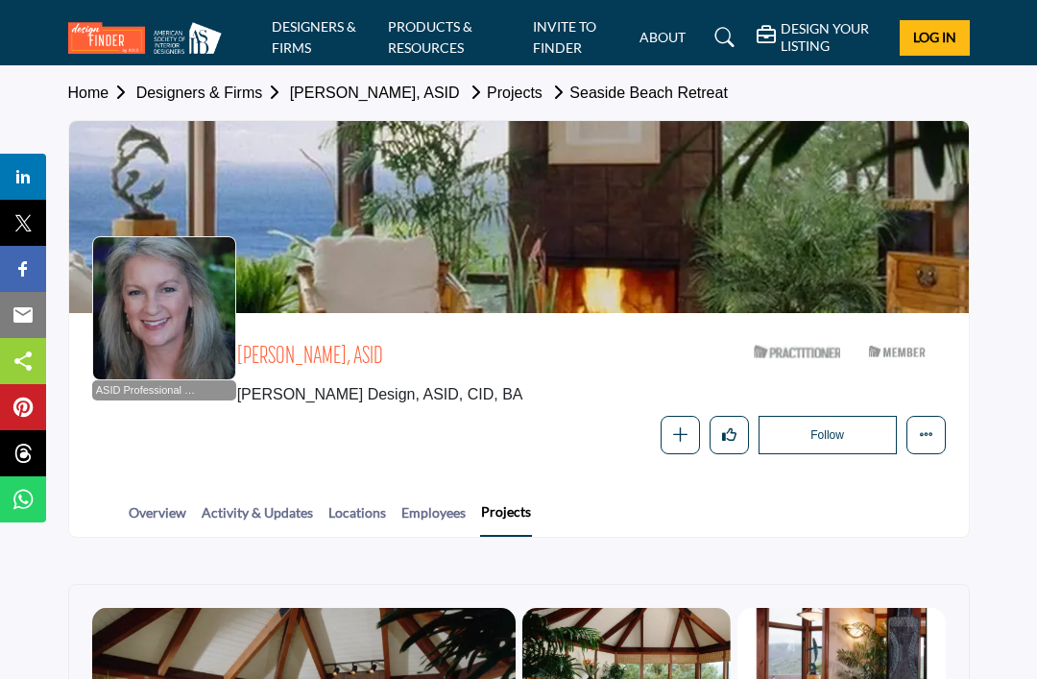
scroll to position [457, 0]
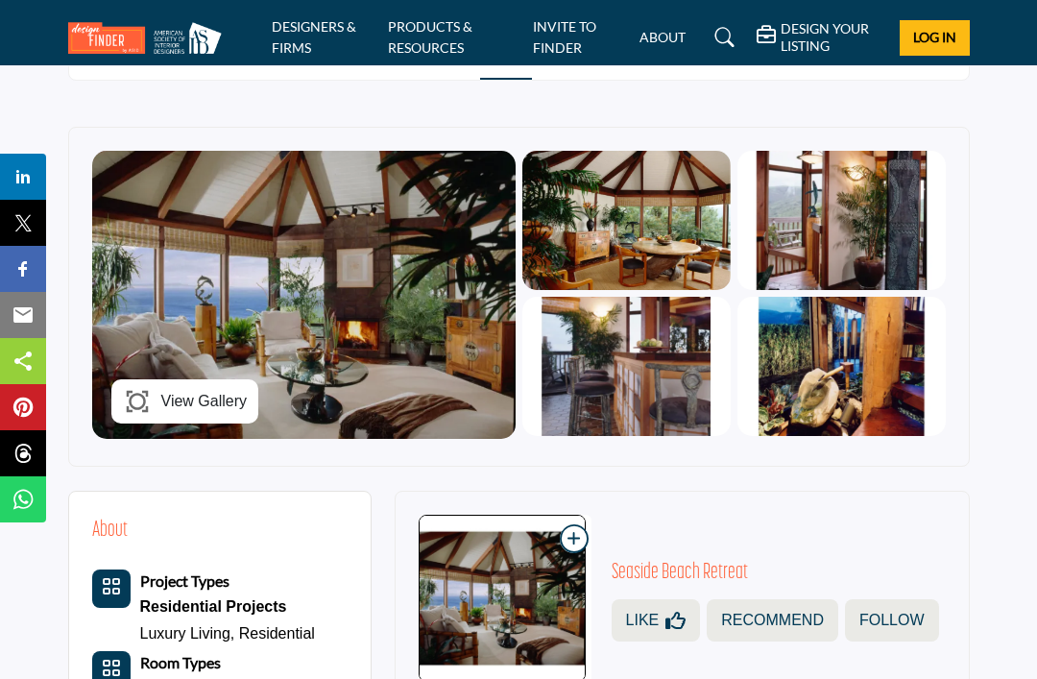
click at [214, 390] on span "View Gallery" at bounding box center [204, 401] width 86 height 23
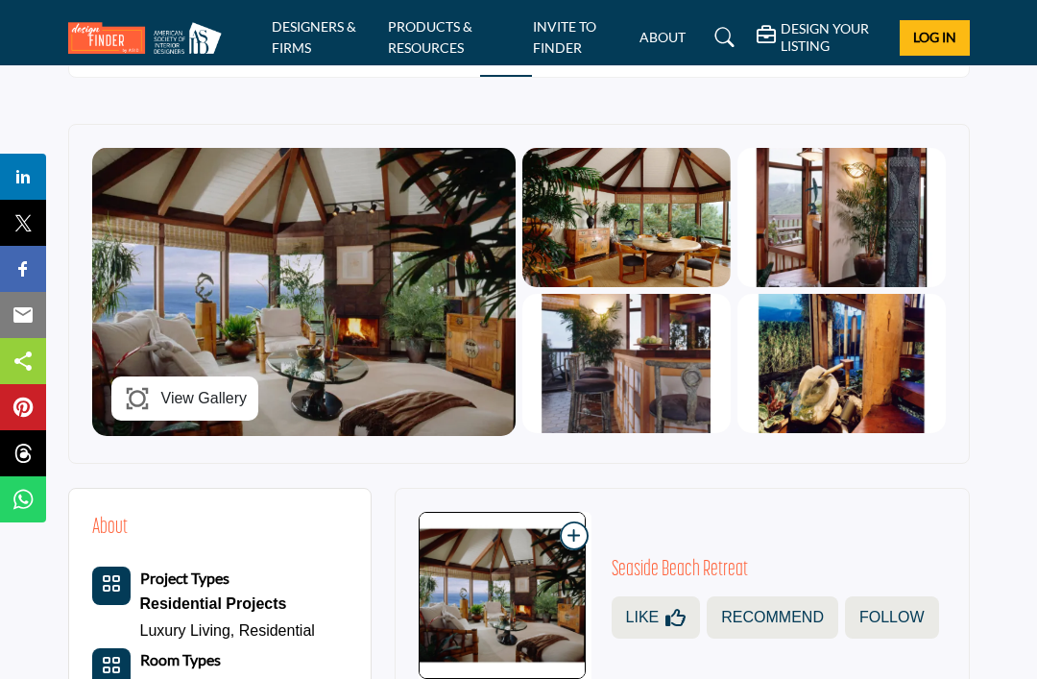
click at [390, 341] on img at bounding box center [304, 292] width 424 height 288
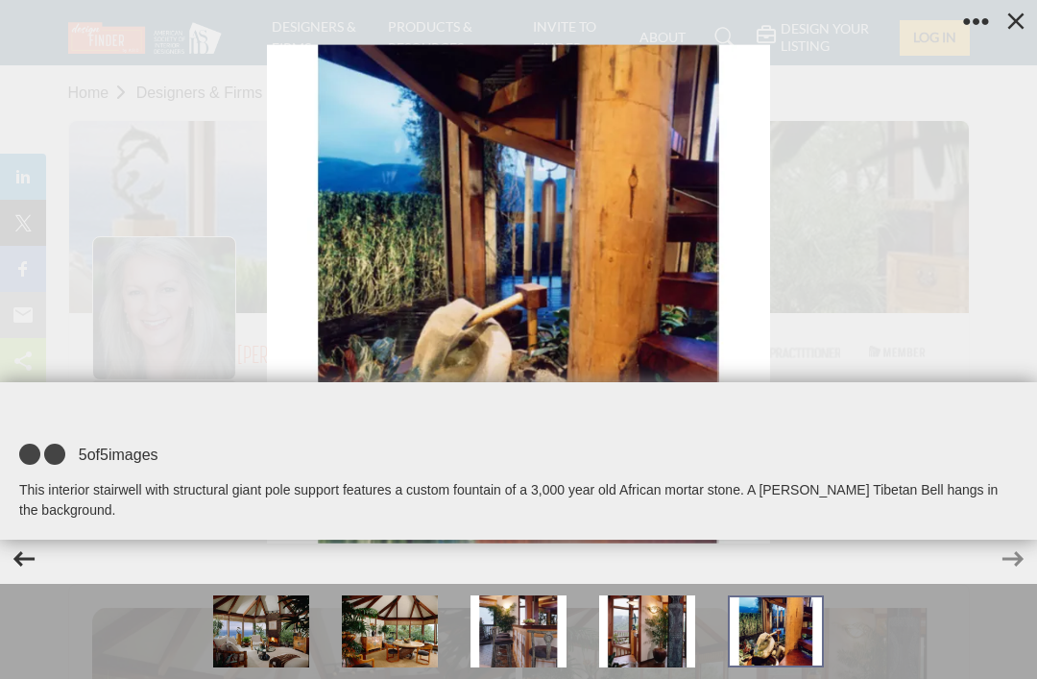
click at [1032, 27] on button at bounding box center [1016, 21] width 42 height 42
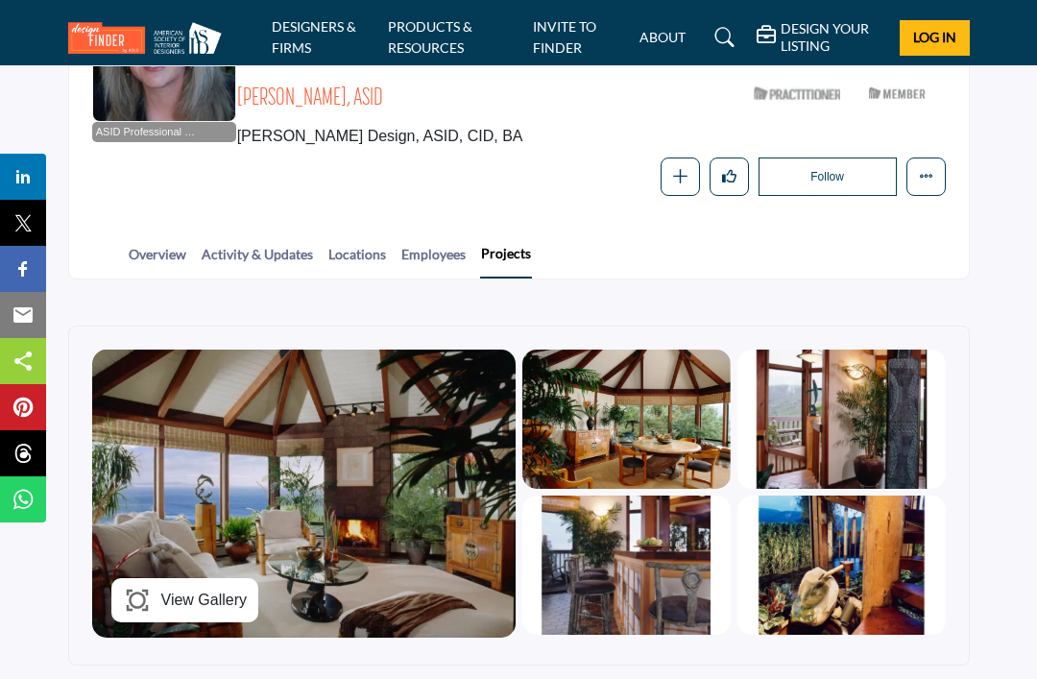
scroll to position [257, 0]
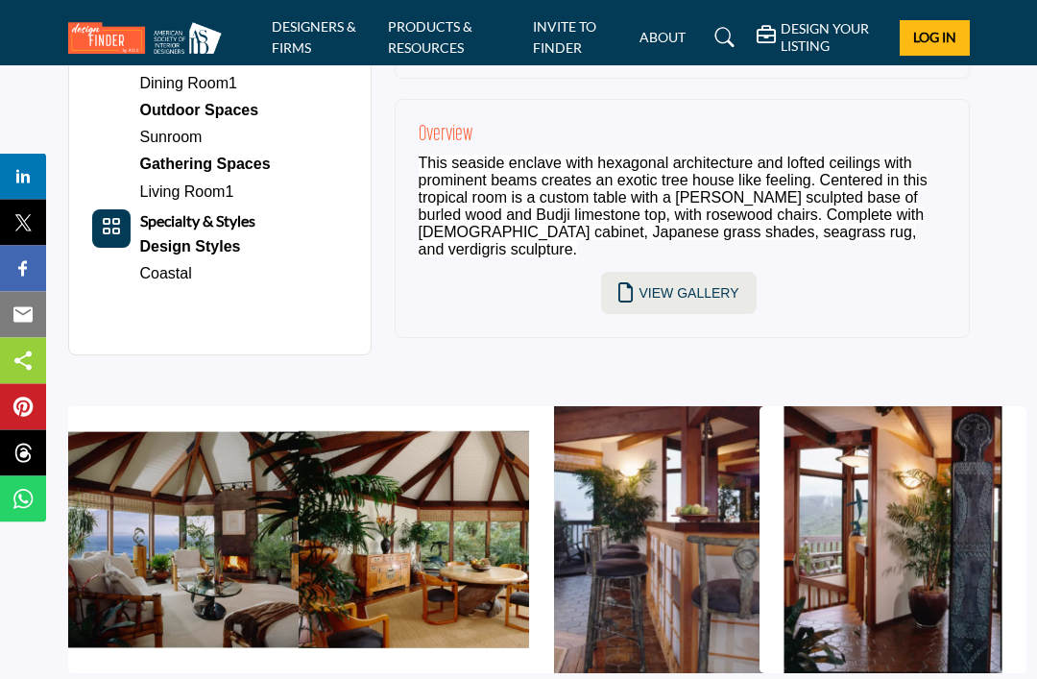
click at [676, 299] on link "View Gallery" at bounding box center [679, 294] width 156 height 42
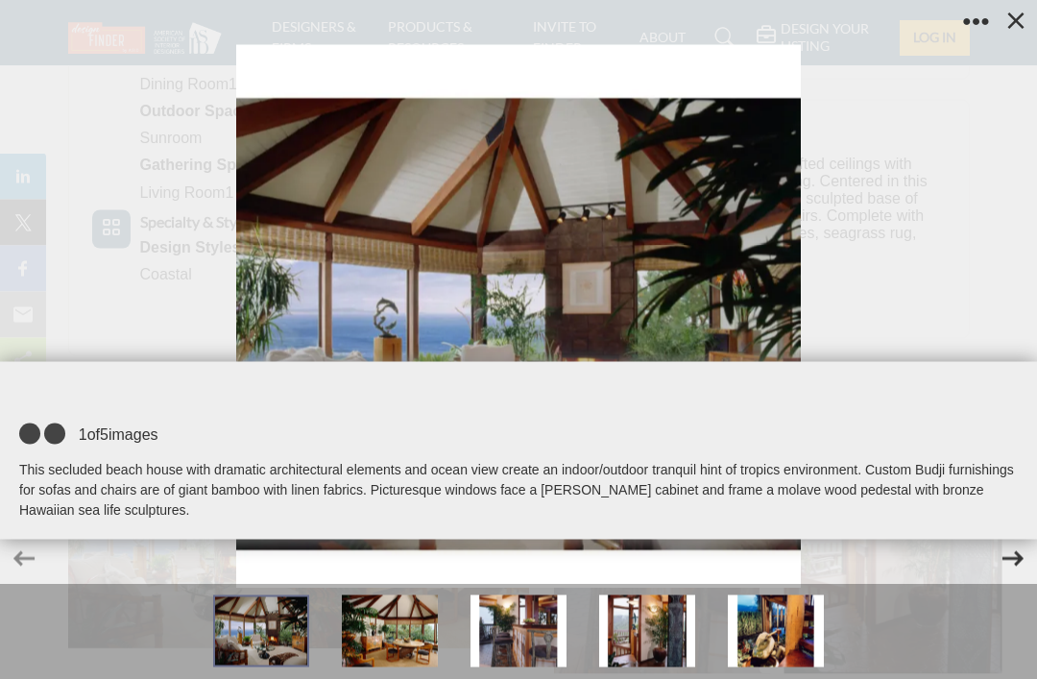
scroll to position [1090, 0]
click at [1015, 24] on icon at bounding box center [1016, 21] width 29 height 29
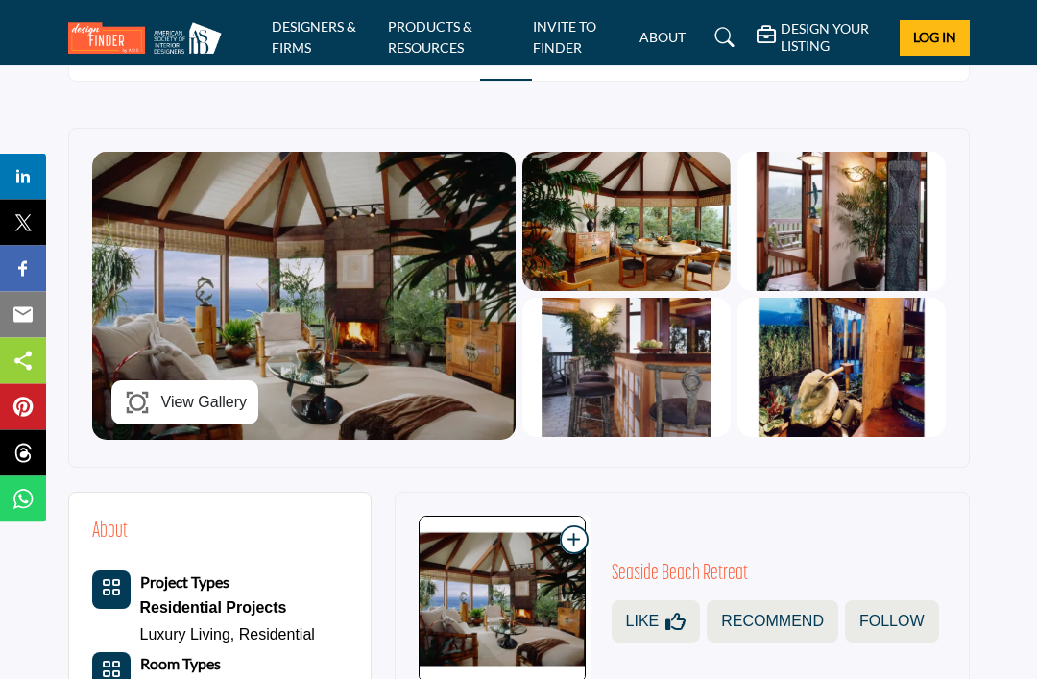
scroll to position [413, 0]
